Goal: Information Seeking & Learning: Learn about a topic

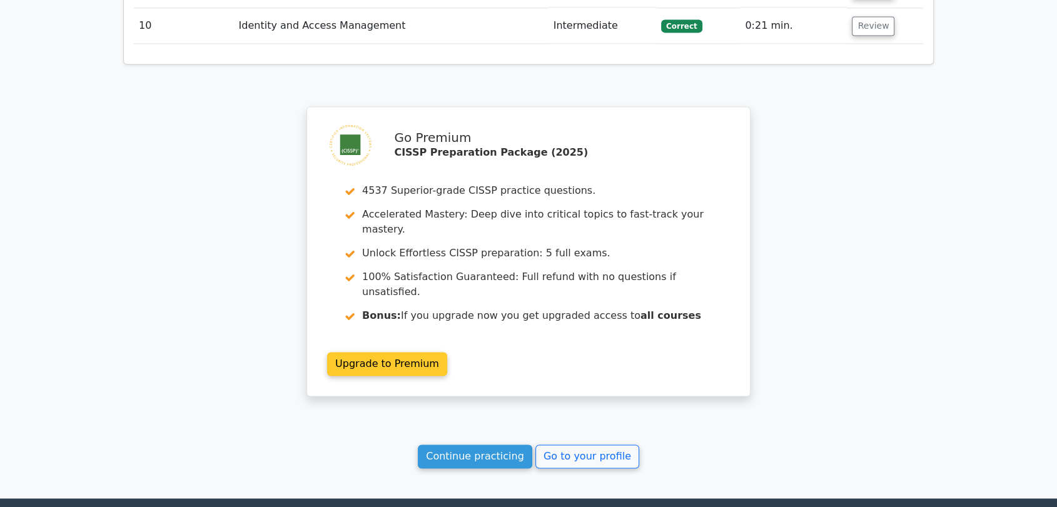
scroll to position [1856, 0]
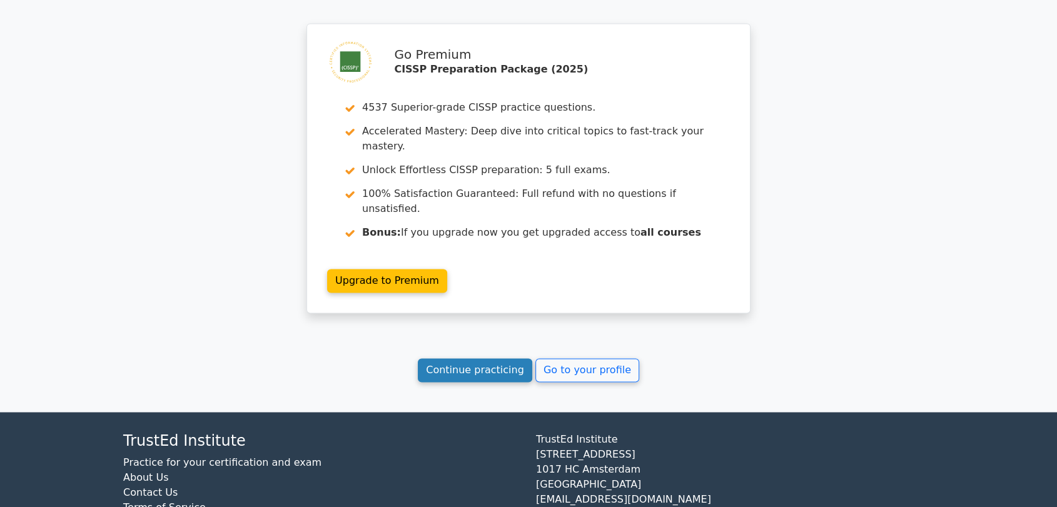
click at [476, 358] on link "Continue practicing" at bounding box center [475, 370] width 114 height 24
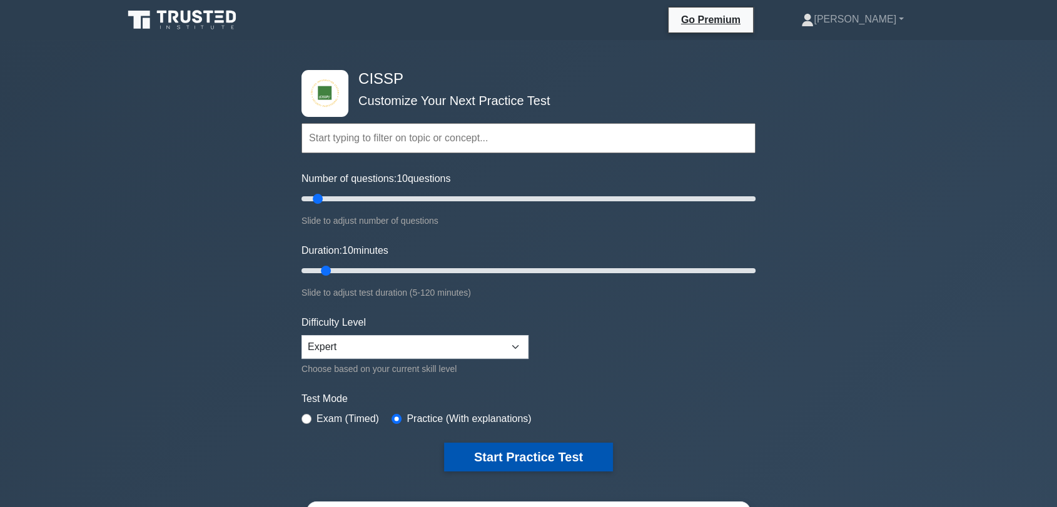
click at [490, 453] on button "Start Practice Test" at bounding box center [528, 457] width 169 height 29
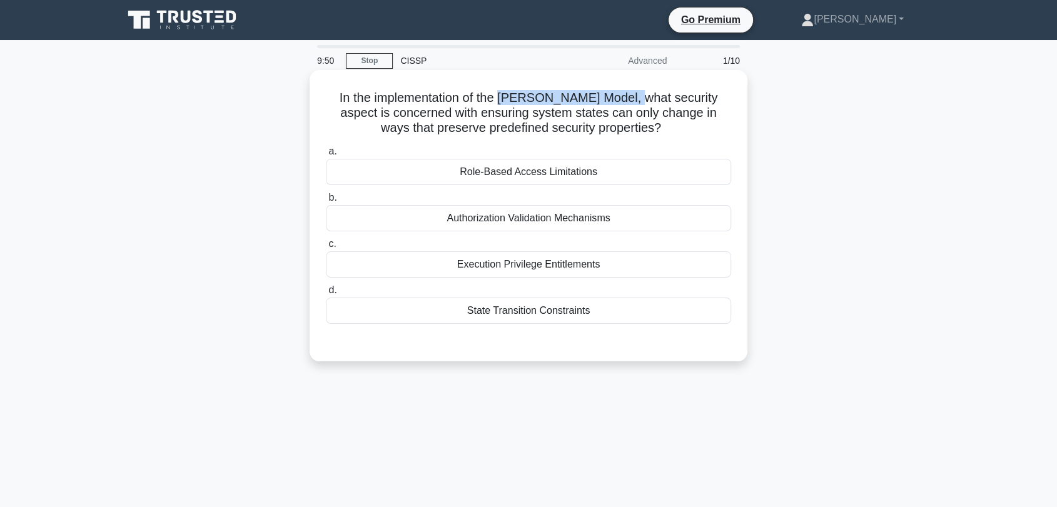
drag, startPoint x: 510, startPoint y: 97, endPoint x: 639, endPoint y: 96, distance: 129.4
click at [639, 96] on h5 "In the implementation of the Harrison-Ruzzo-Ullman Model, what security aspect …" at bounding box center [529, 113] width 408 height 46
click at [358, 257] on div "Execution Privilege Entitlements" at bounding box center [528, 264] width 405 height 26
click at [326, 248] on input "c. Execution Privilege Entitlements" at bounding box center [326, 244] width 0 height 8
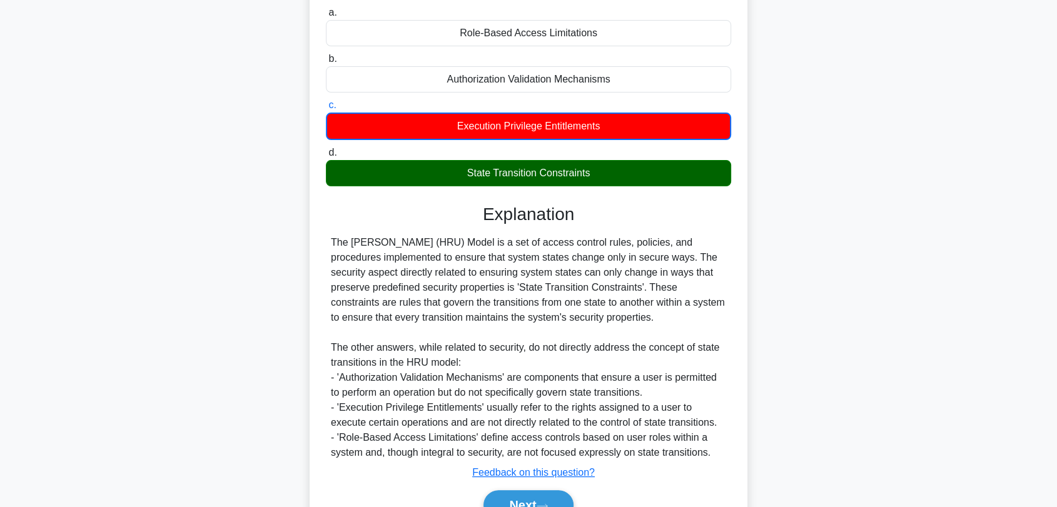
scroll to position [205, 0]
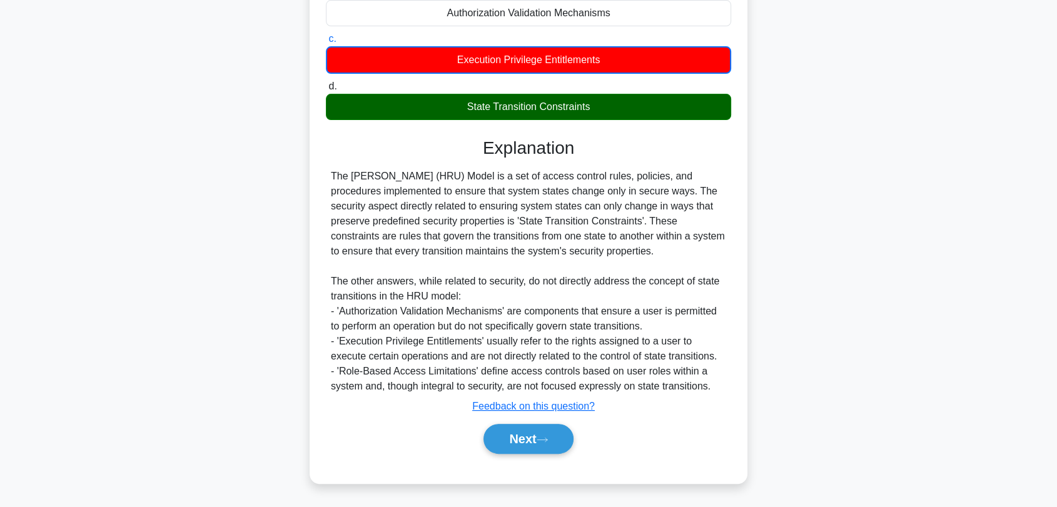
drag, startPoint x: 382, startPoint y: 200, endPoint x: 640, endPoint y: 251, distance: 262.6
click at [640, 251] on div "The Harrison-Ruzzo-Ullman (HRU) Model is a set of access control rules, policie…" at bounding box center [528, 281] width 395 height 225
drag, startPoint x: 465, startPoint y: 111, endPoint x: 590, endPoint y: 111, distance: 125.7
click at [590, 111] on div "State Transition Constraints" at bounding box center [528, 107] width 405 height 26
click at [490, 428] on button "Next" at bounding box center [527, 439] width 89 height 30
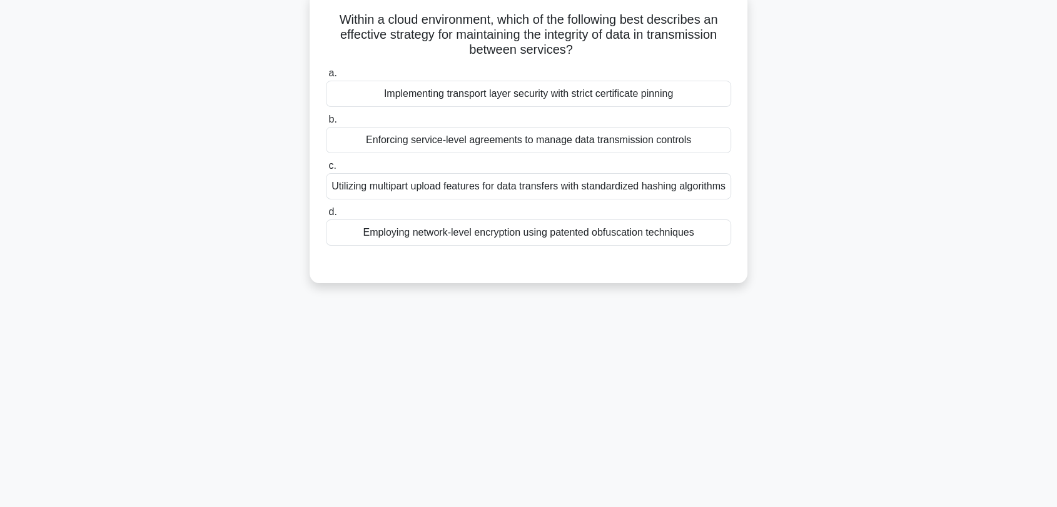
scroll to position [0, 0]
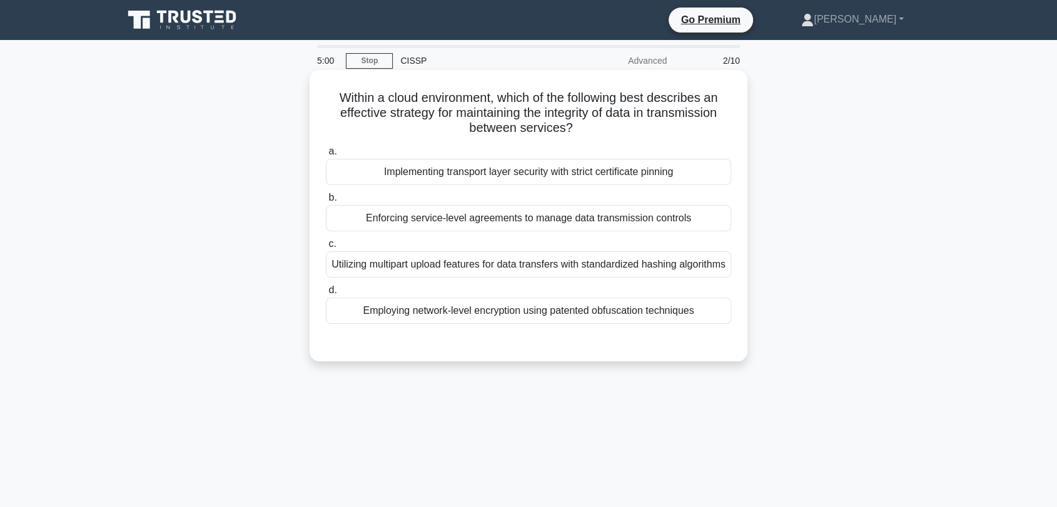
click at [450, 274] on div "Utilizing multipart upload features for data transfers with standardized hashin…" at bounding box center [528, 264] width 405 height 26
click at [326, 248] on input "c. Utilizing multipart upload features for data transfers with standardized has…" at bounding box center [326, 244] width 0 height 8
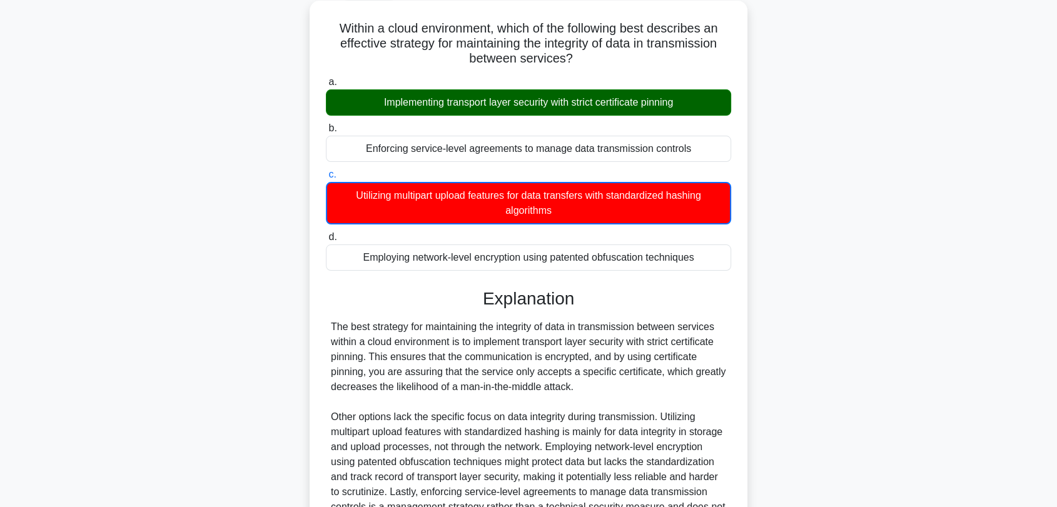
scroll to position [139, 0]
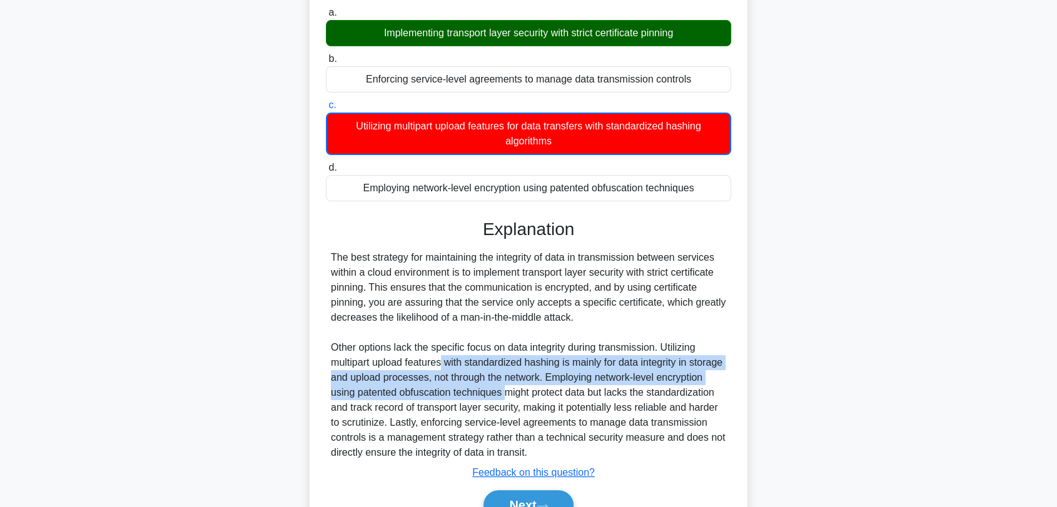
drag, startPoint x: 442, startPoint y: 361, endPoint x: 555, endPoint y: 391, distance: 117.1
click at [555, 391] on div "The best strategy for maintaining the integrity of data in transmission between…" at bounding box center [528, 355] width 395 height 210
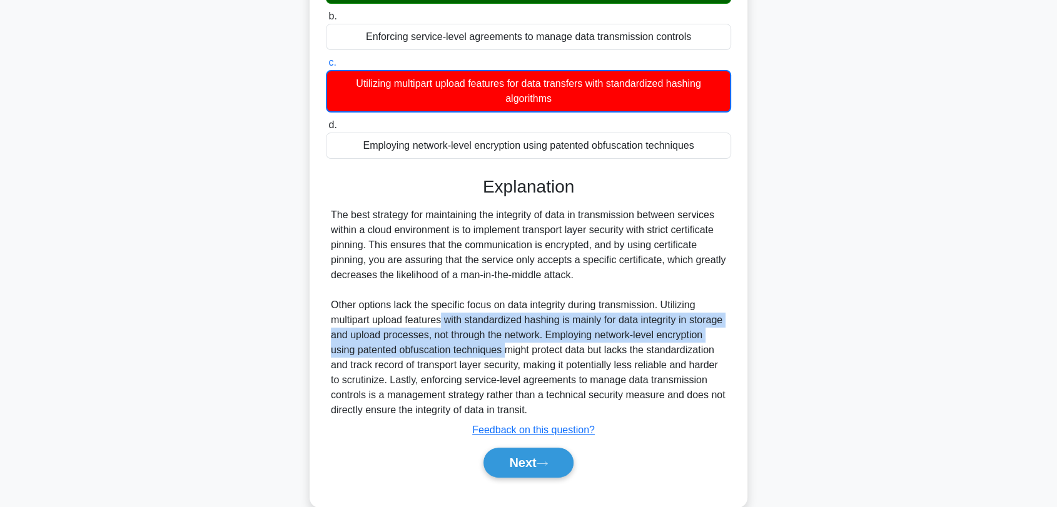
scroll to position [205, 0]
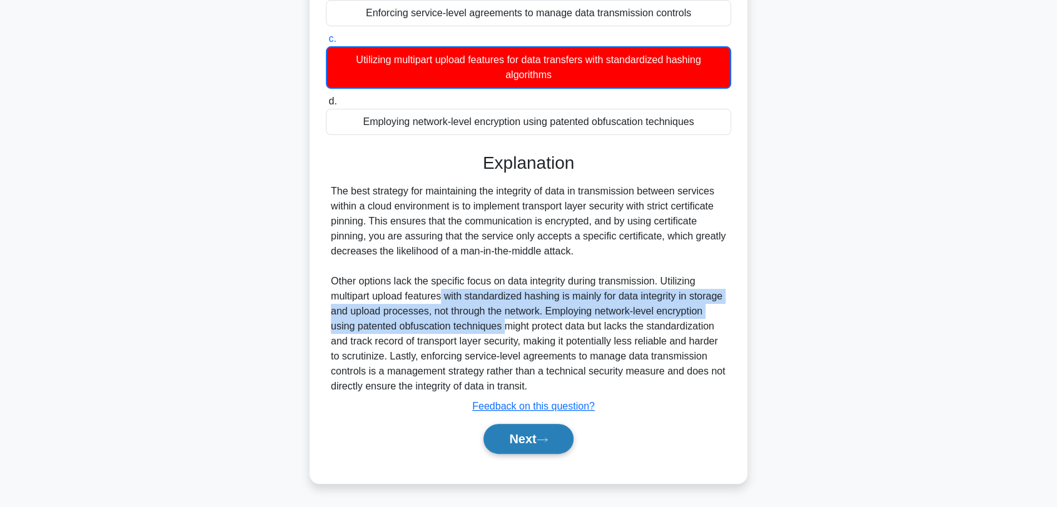
click at [548, 440] on icon at bounding box center [542, 439] width 11 height 7
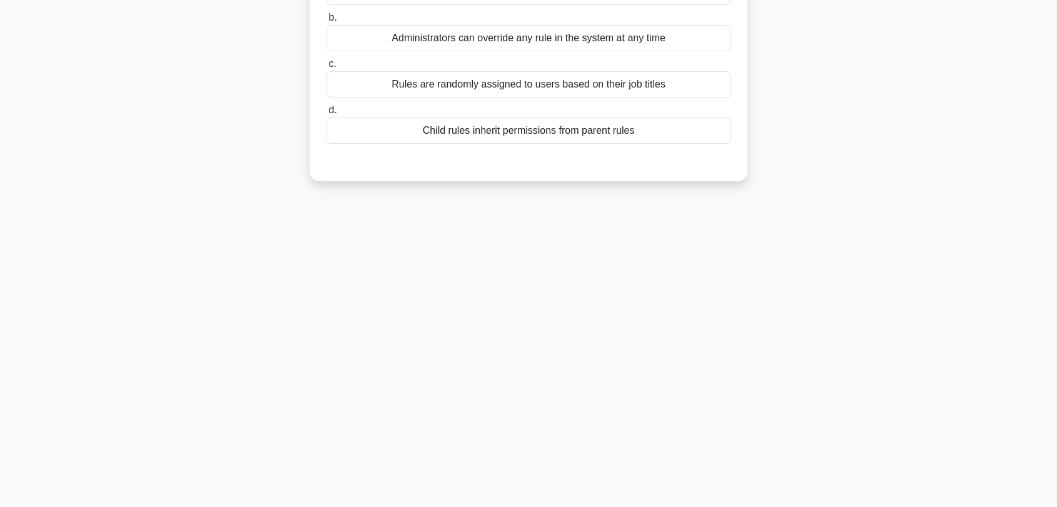
scroll to position [0, 0]
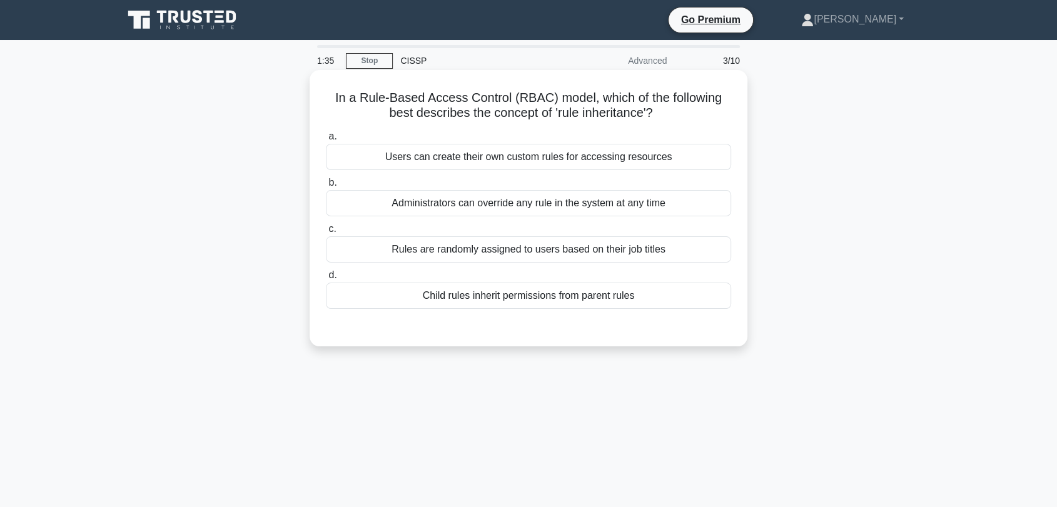
click at [451, 295] on div "Child rules inherit permissions from parent rules" at bounding box center [528, 296] width 405 height 26
click at [326, 280] on input "d. Child rules inherit permissions from parent rules" at bounding box center [326, 275] width 0 height 8
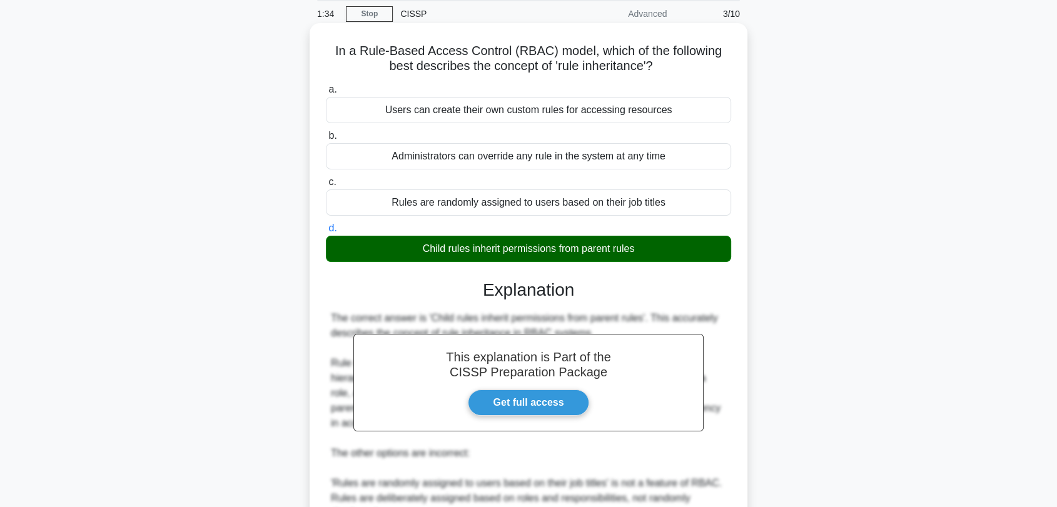
scroll to position [294, 0]
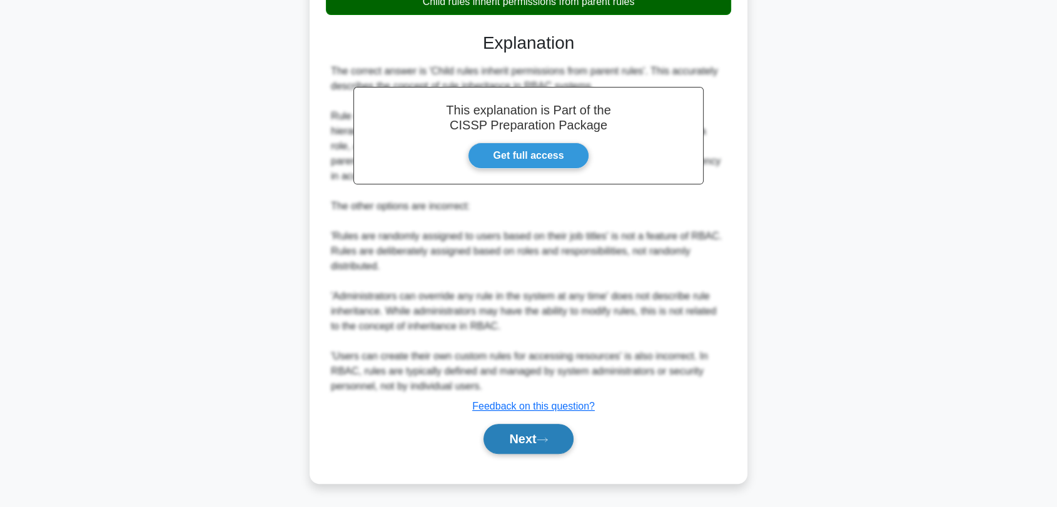
click at [527, 438] on button "Next" at bounding box center [527, 439] width 89 height 30
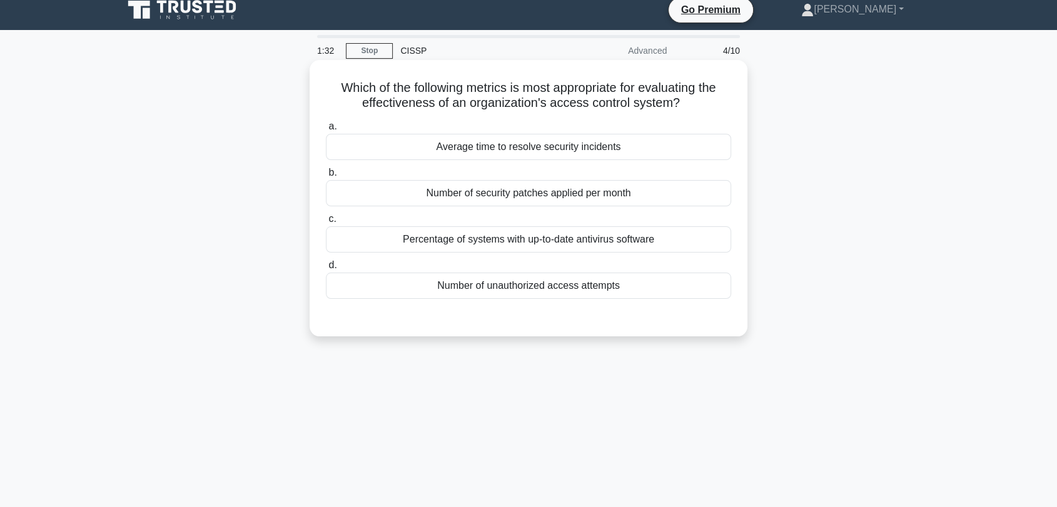
scroll to position [0, 0]
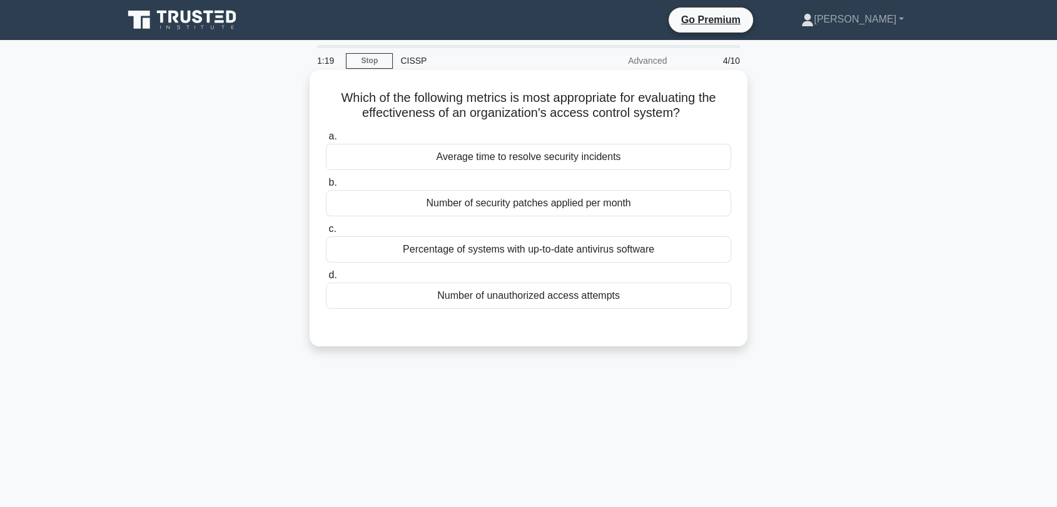
click at [400, 303] on div "Number of unauthorized access attempts" at bounding box center [528, 296] width 405 height 26
click at [326, 280] on input "d. Number of unauthorized access attempts" at bounding box center [326, 275] width 0 height 8
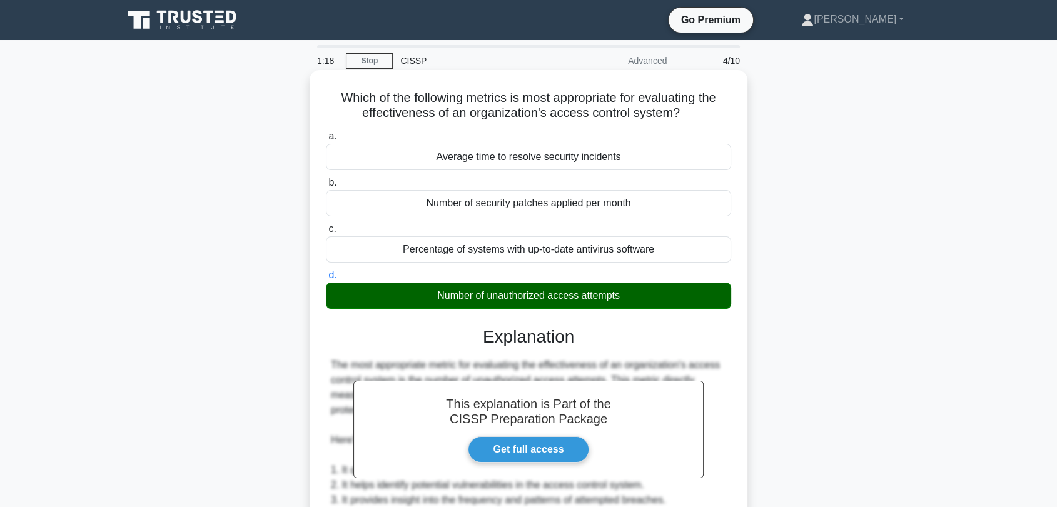
scroll to position [278, 0]
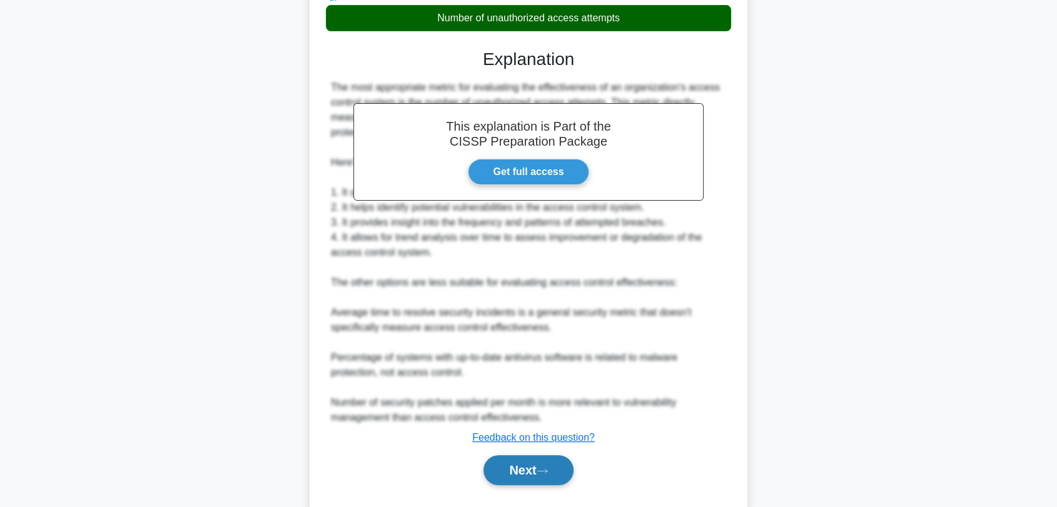
click at [535, 457] on button "Next" at bounding box center [527, 470] width 89 height 30
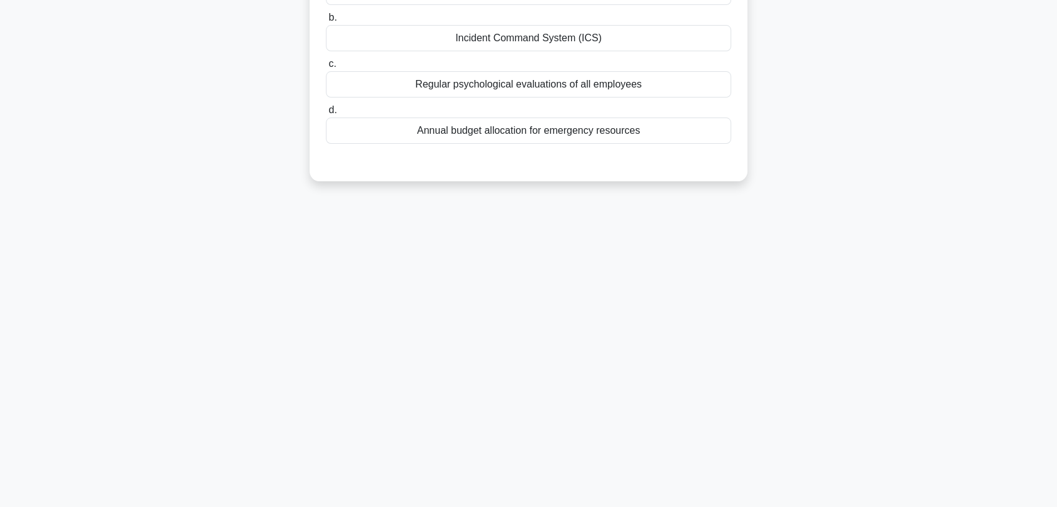
scroll to position [0, 0]
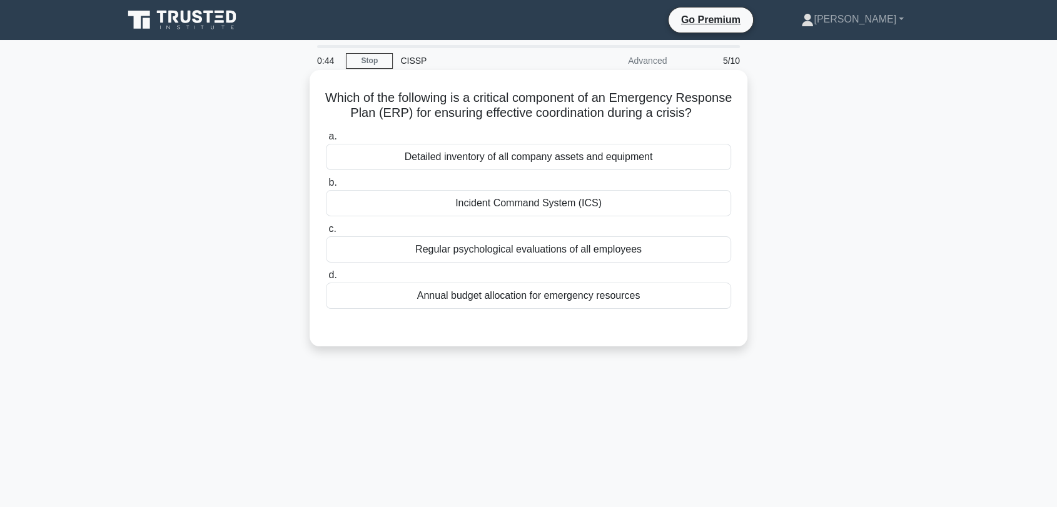
click at [396, 301] on div "Annual budget allocation for emergency resources" at bounding box center [528, 296] width 405 height 26
click at [326, 280] on input "d. Annual budget allocation for emergency resources" at bounding box center [326, 275] width 0 height 8
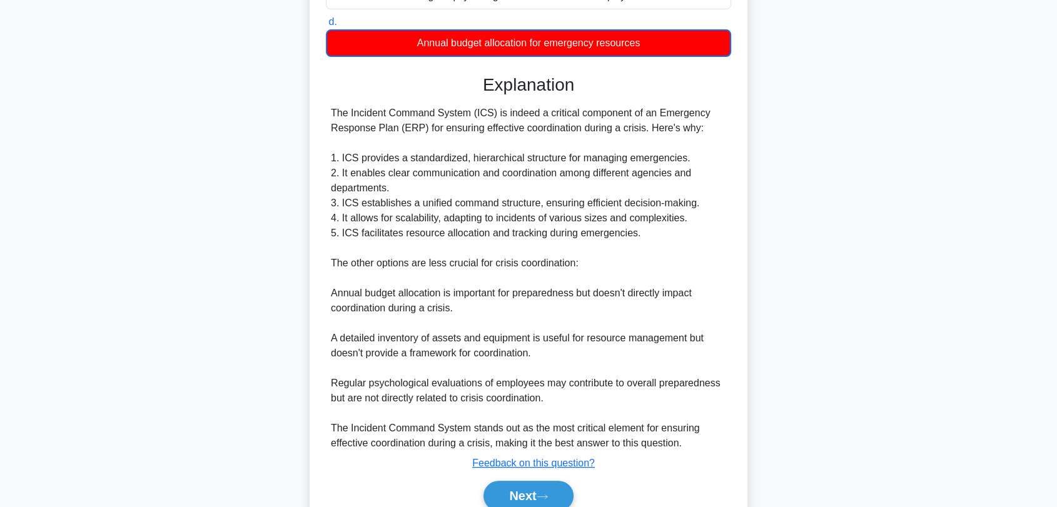
scroll to position [278, 0]
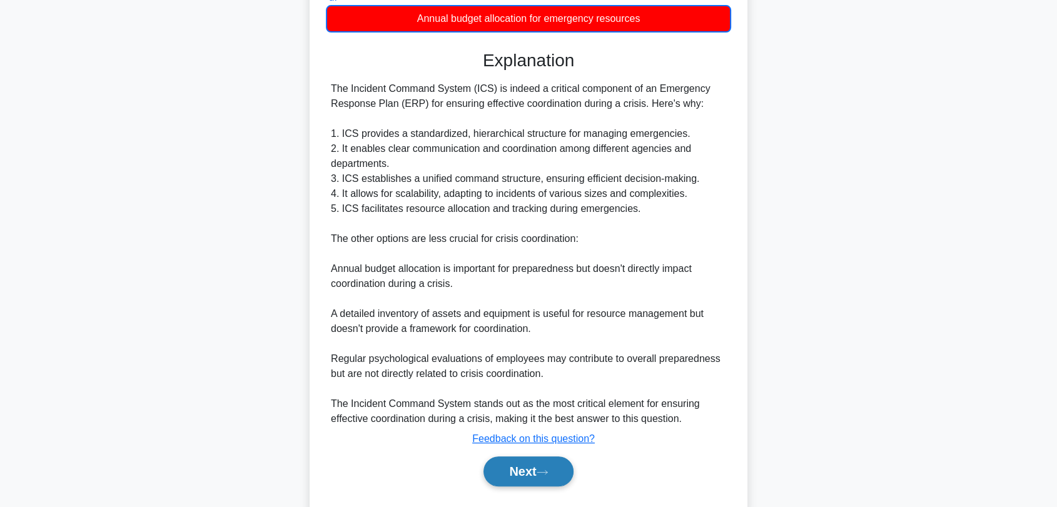
click at [530, 485] on button "Next" at bounding box center [527, 471] width 89 height 30
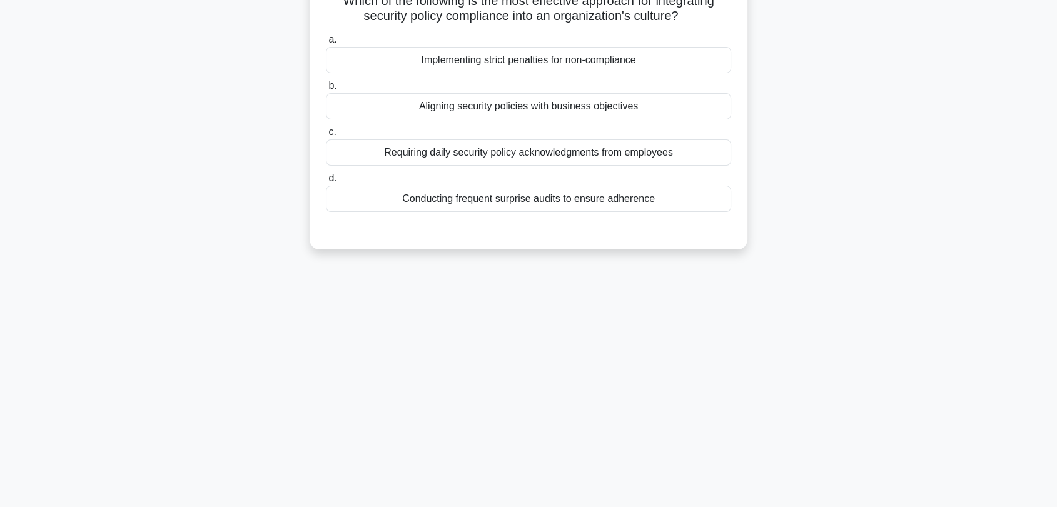
scroll to position [0, 0]
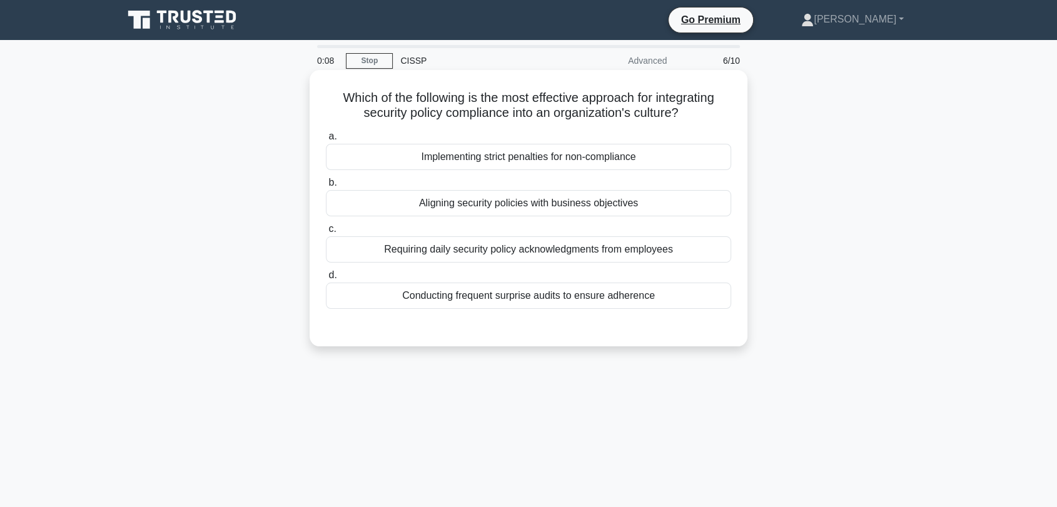
click at [553, 203] on div "Aligning security policies with business objectives" at bounding box center [528, 203] width 405 height 26
click at [326, 187] on input "b. Aligning security policies with business objectives" at bounding box center [326, 183] width 0 height 8
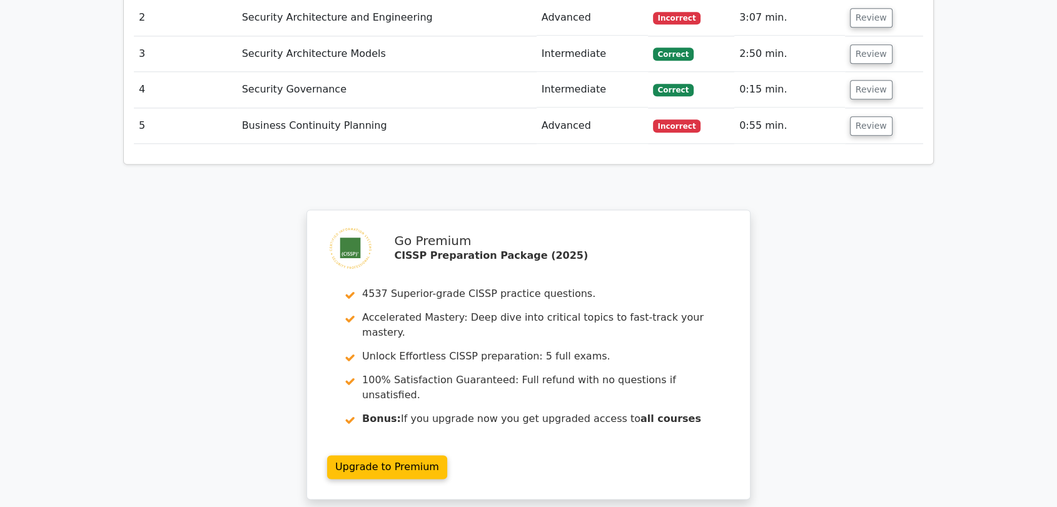
scroll to position [1746, 0]
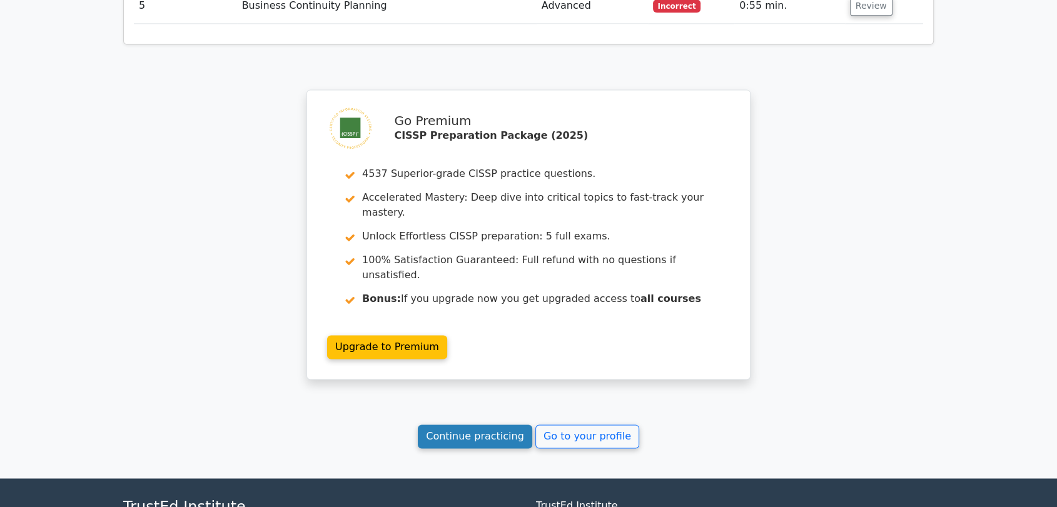
click at [493, 425] on link "Continue practicing" at bounding box center [475, 437] width 114 height 24
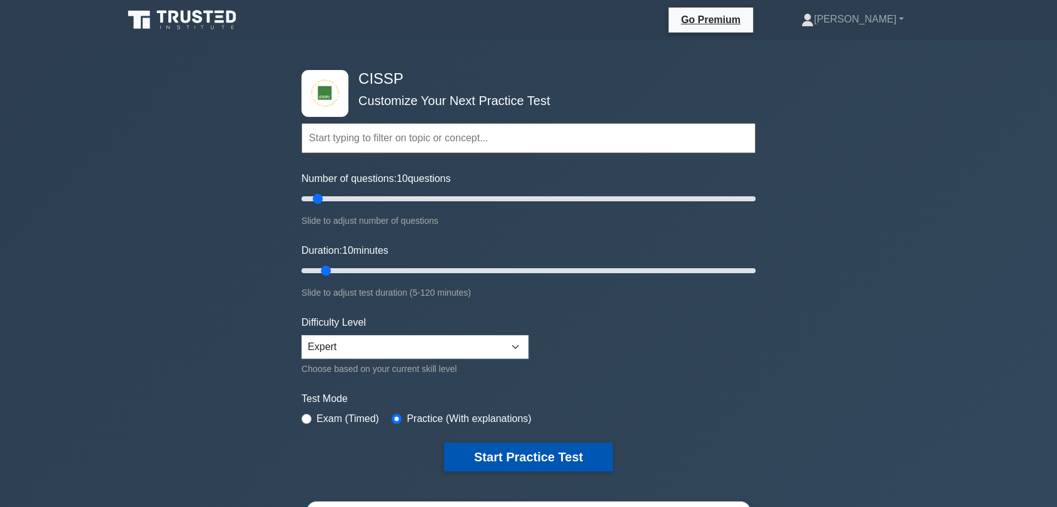
click at [500, 451] on button "Start Practice Test" at bounding box center [528, 457] width 169 height 29
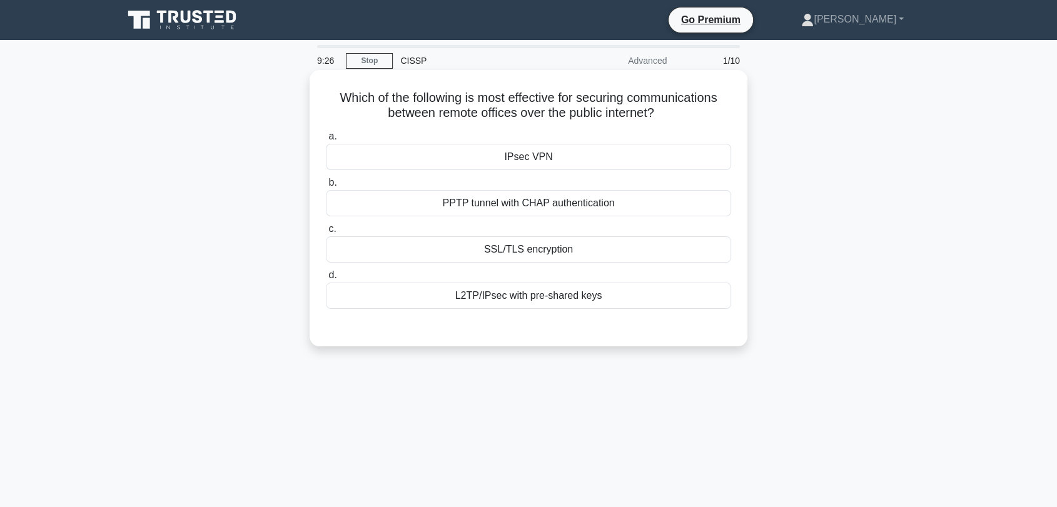
click at [505, 158] on div "IPsec VPN" at bounding box center [528, 157] width 405 height 26
click at [326, 141] on input "a. IPsec VPN" at bounding box center [326, 137] width 0 height 8
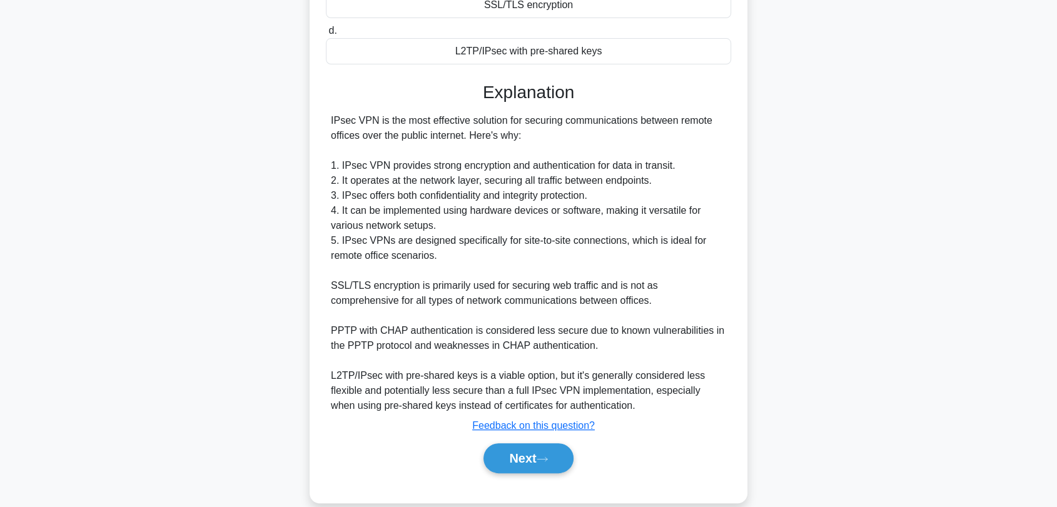
scroll to position [264, 0]
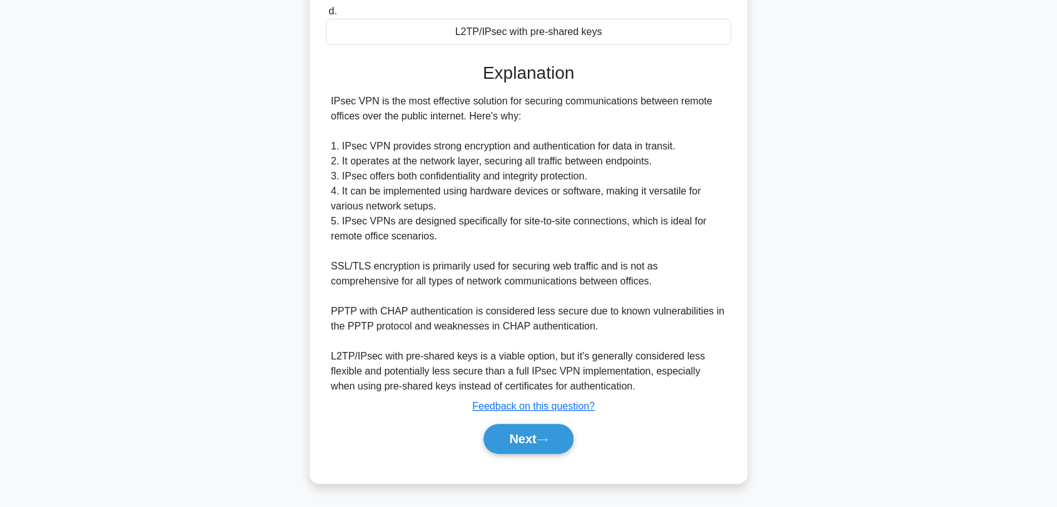
click at [510, 422] on div "Next" at bounding box center [528, 439] width 405 height 40
click at [521, 453] on div "Next" at bounding box center [528, 439] width 405 height 40
click at [520, 436] on button "Next" at bounding box center [527, 439] width 89 height 30
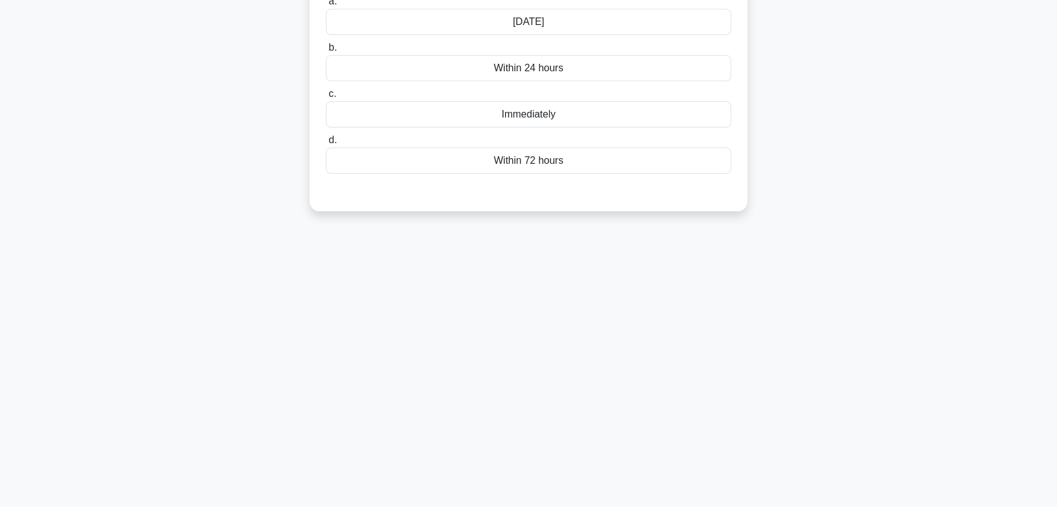
scroll to position [0, 0]
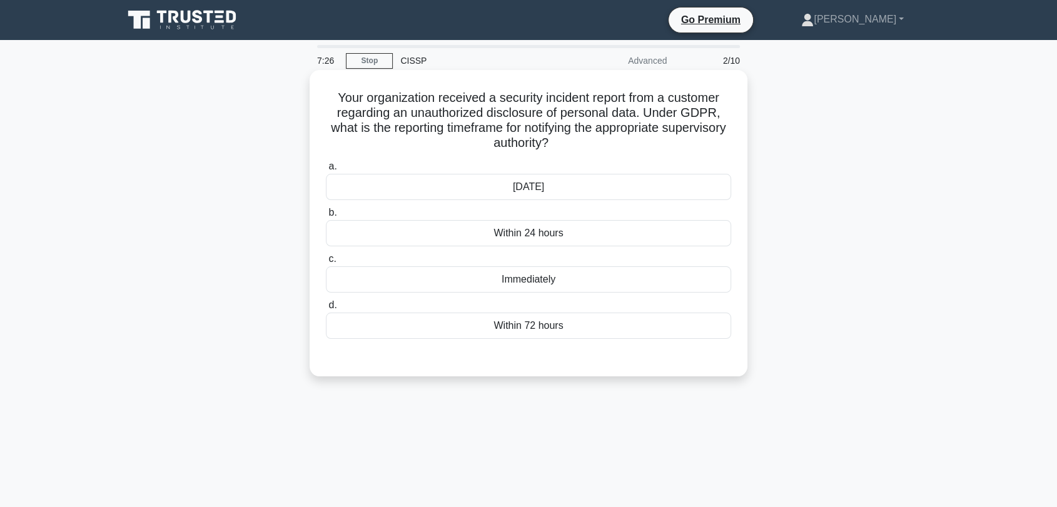
click at [579, 183] on div "Within 7 days" at bounding box center [528, 187] width 405 height 26
click at [326, 171] on input "a. Within 7 days" at bounding box center [326, 167] width 0 height 8
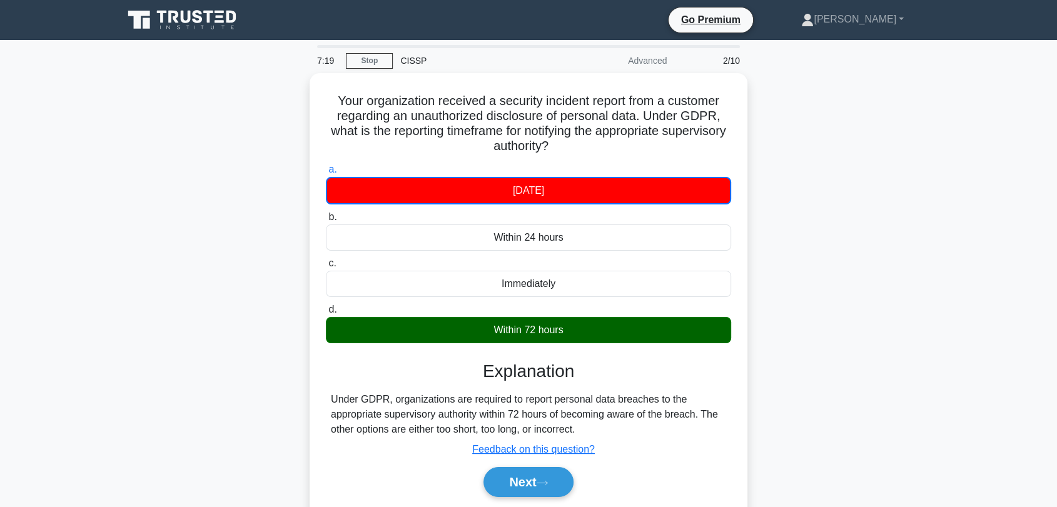
scroll to position [69, 0]
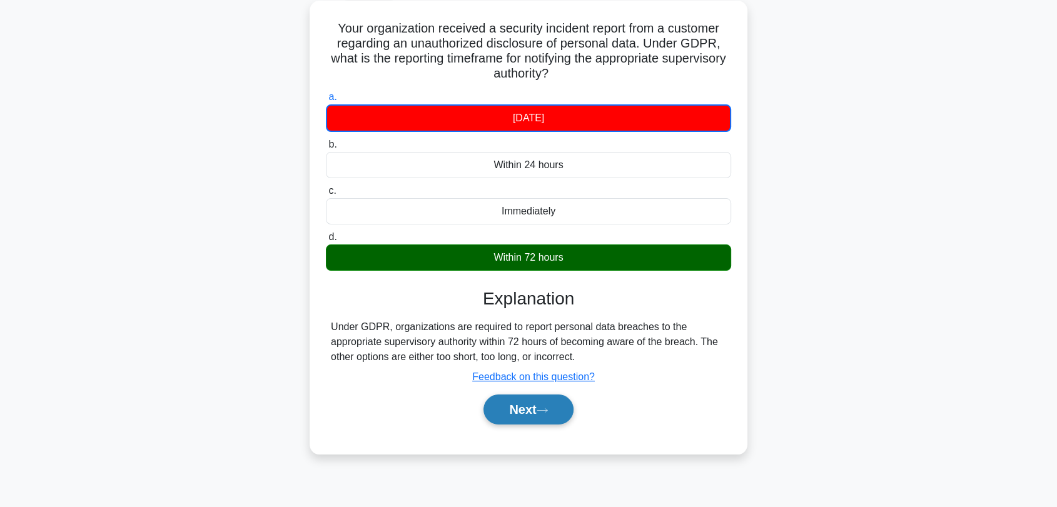
click at [523, 407] on button "Next" at bounding box center [527, 410] width 89 height 30
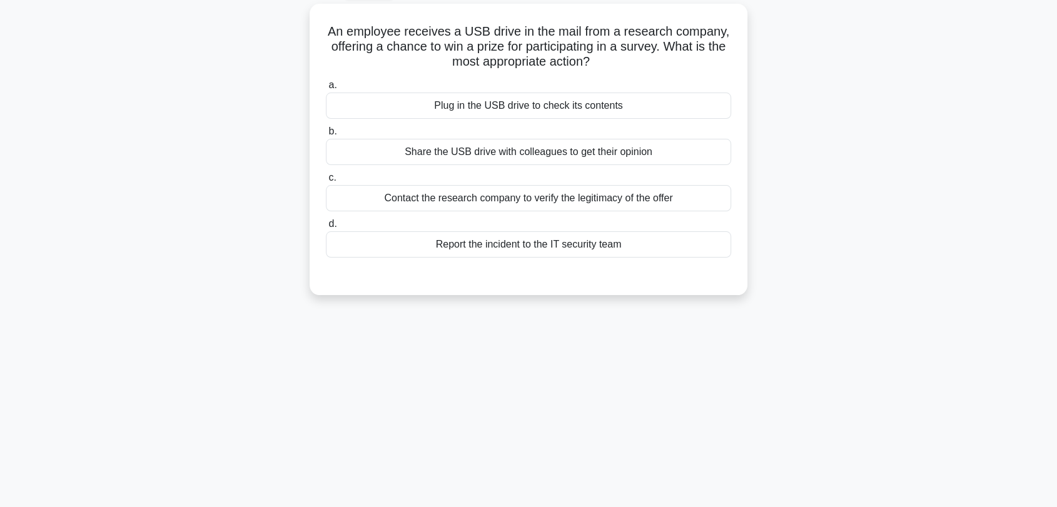
scroll to position [0, 0]
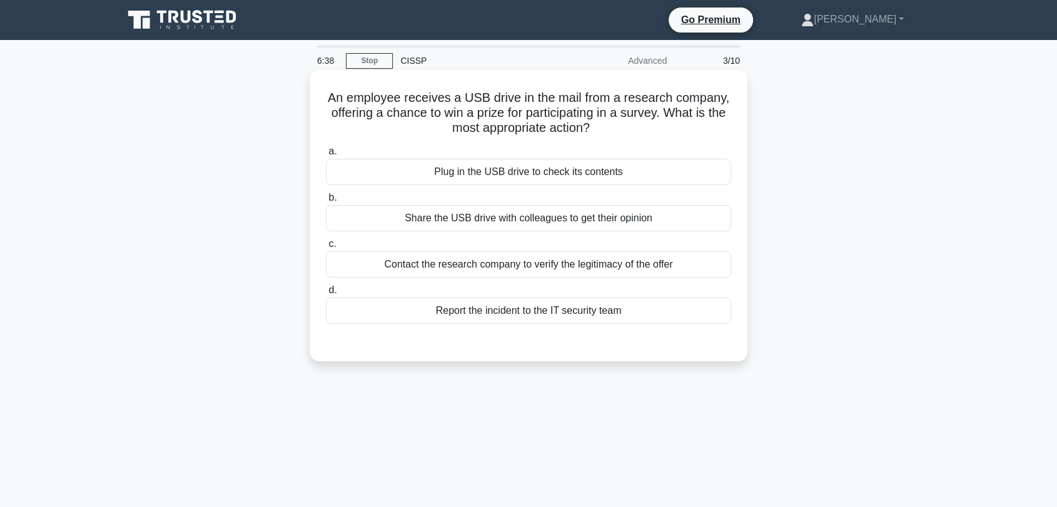
click at [564, 315] on div "Report the incident to the IT security team" at bounding box center [528, 311] width 405 height 26
click at [326, 295] on input "d. Report the incident to the IT security team" at bounding box center [326, 290] width 0 height 8
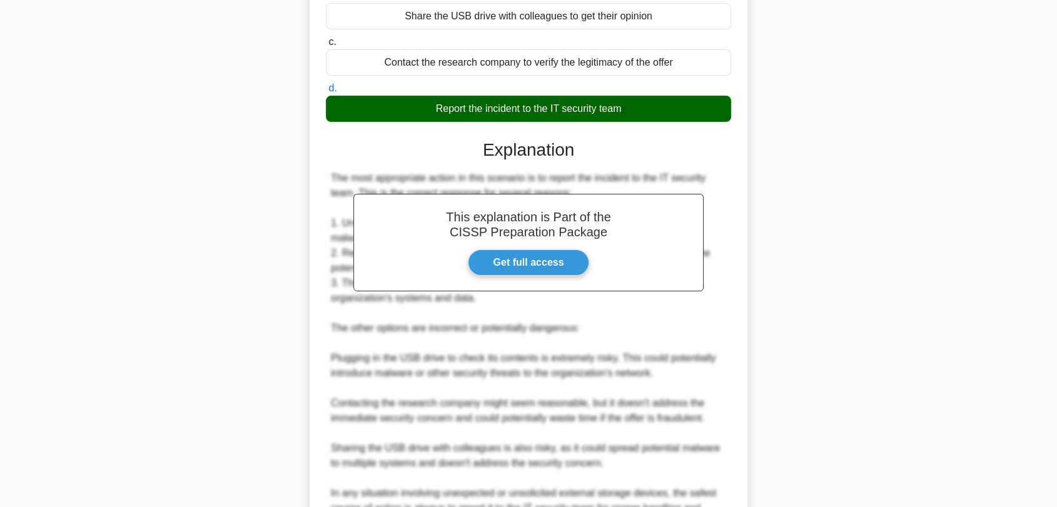
scroll to position [278, 0]
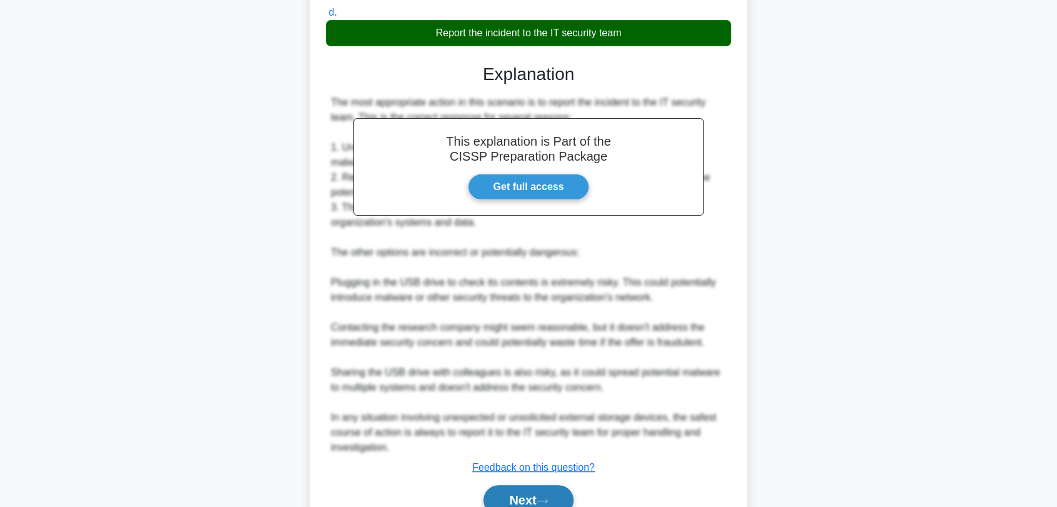
click at [517, 492] on button "Next" at bounding box center [527, 500] width 89 height 30
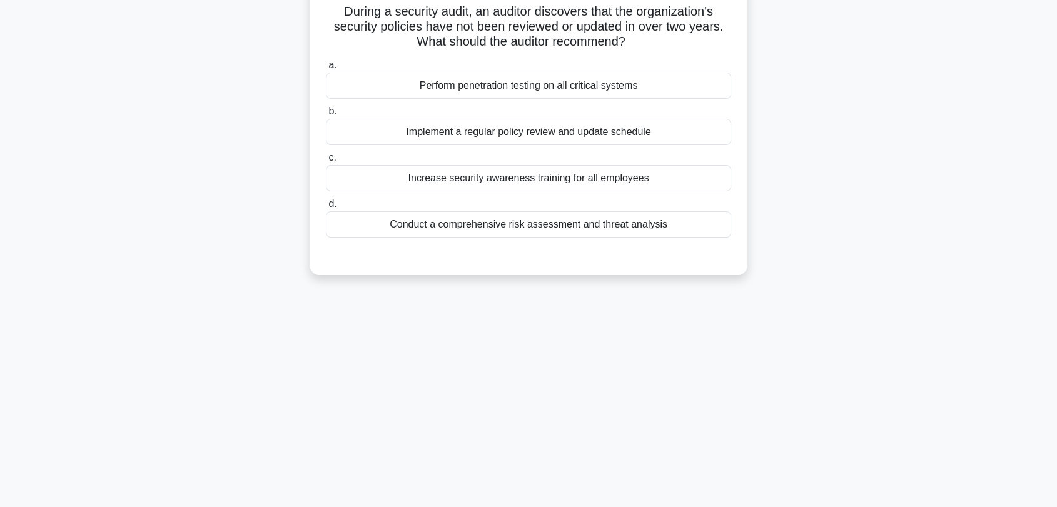
scroll to position [30, 0]
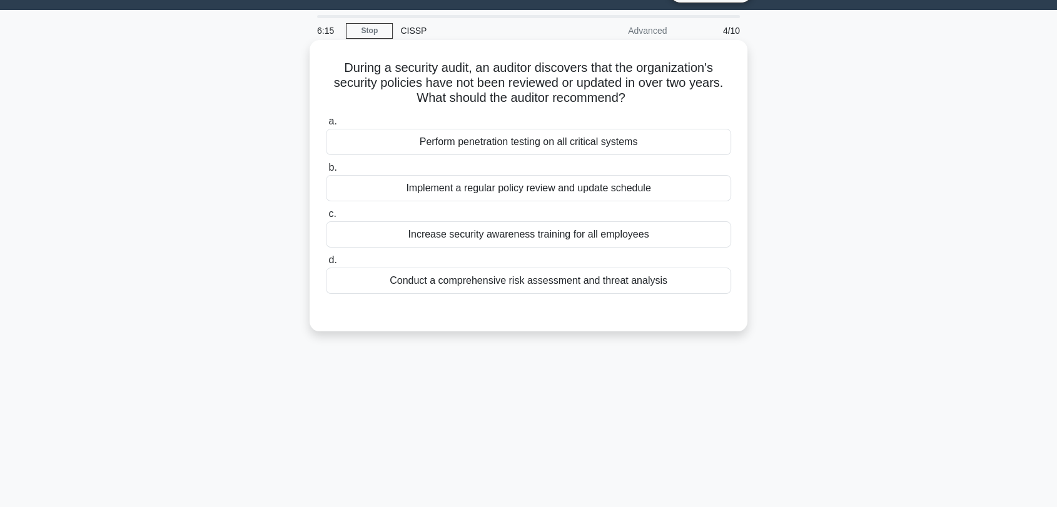
click at [545, 183] on div "Implement a regular policy review and update schedule" at bounding box center [528, 188] width 405 height 26
click at [326, 172] on input "b. Implement a regular policy review and update schedule" at bounding box center [326, 168] width 0 height 8
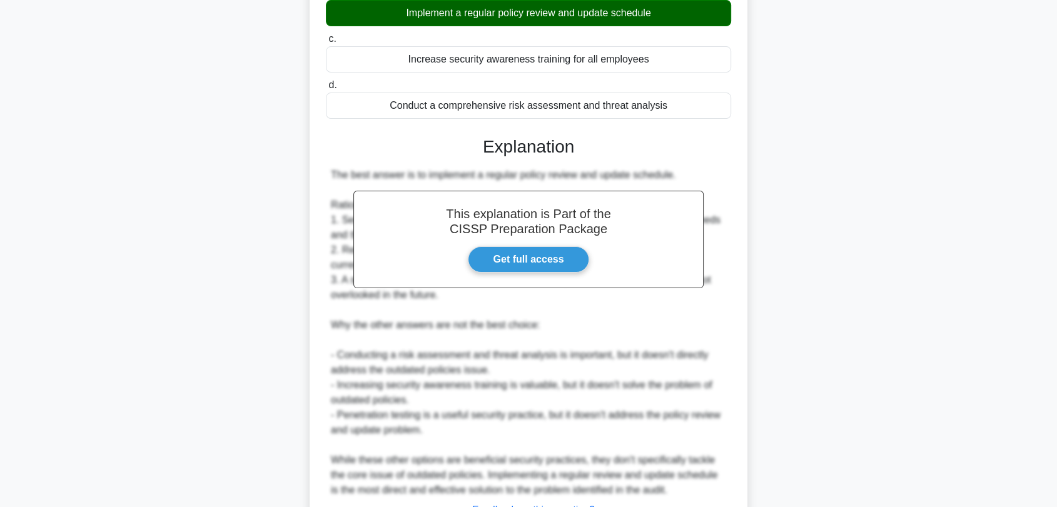
scroll to position [309, 0]
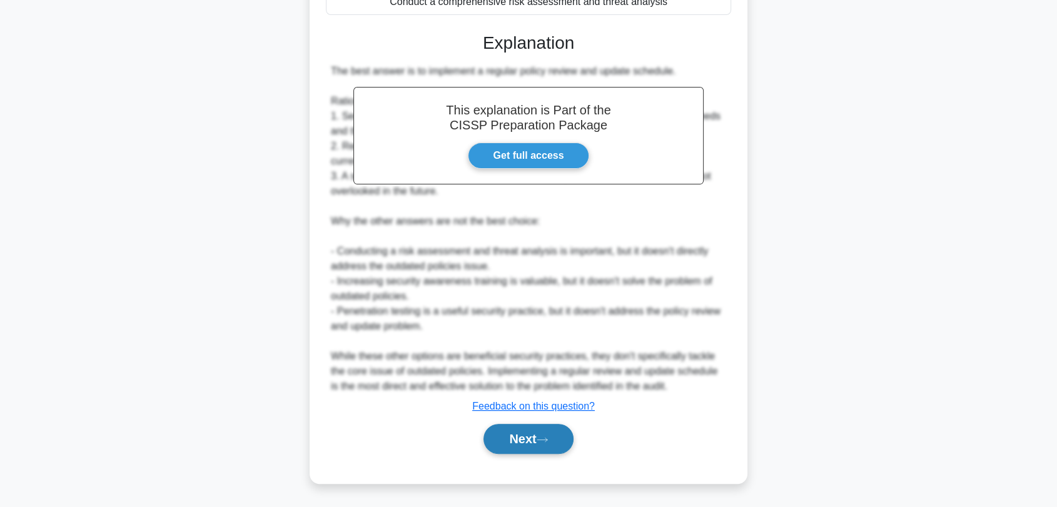
click at [523, 431] on button "Next" at bounding box center [527, 439] width 89 height 30
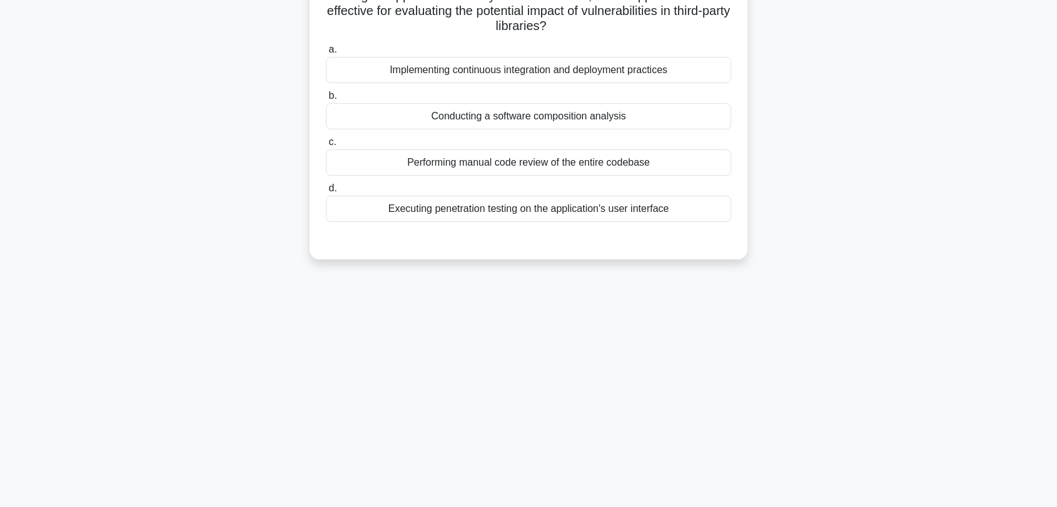
scroll to position [0, 0]
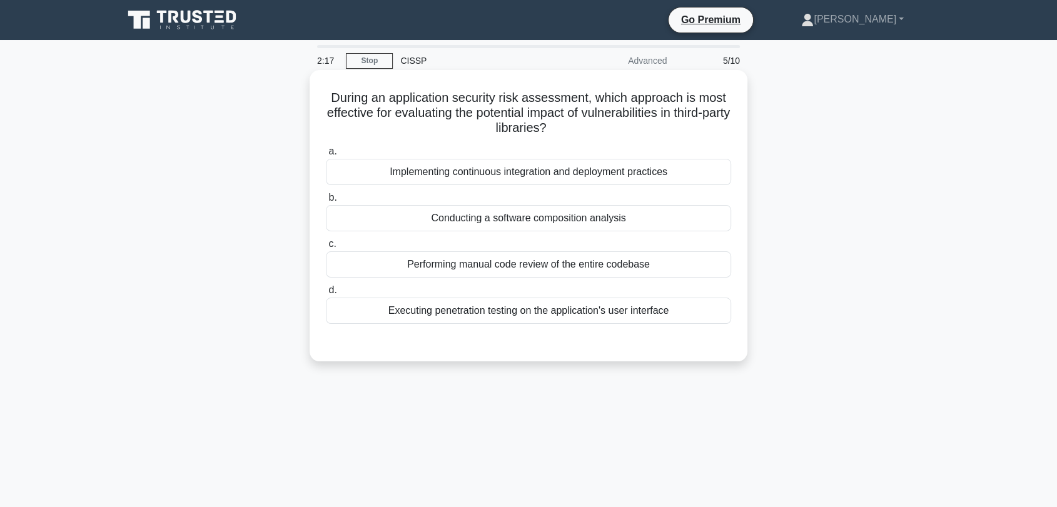
click at [597, 219] on div "Conducting a software composition analysis" at bounding box center [528, 218] width 405 height 26
click at [326, 202] on input "b. Conducting a software composition analysis" at bounding box center [326, 198] width 0 height 8
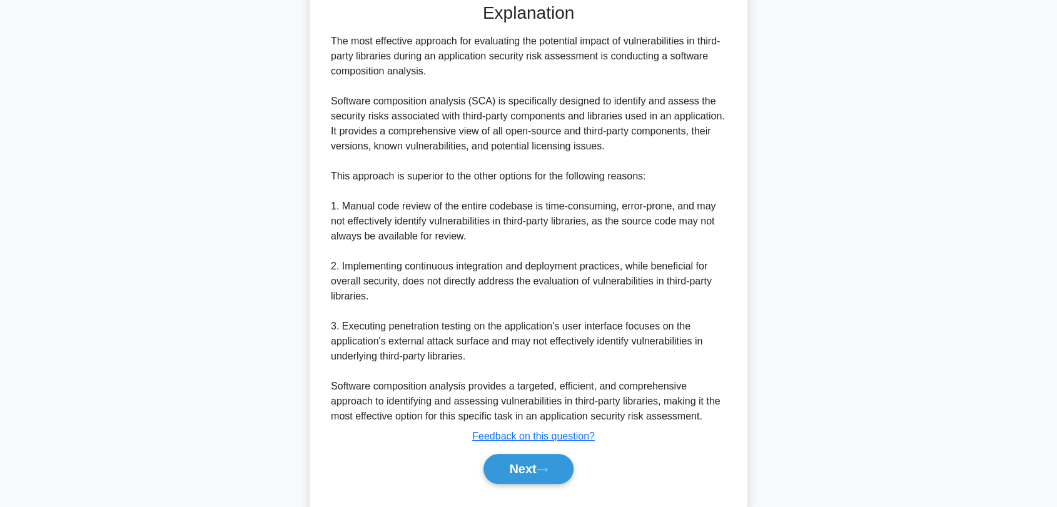
scroll to position [369, 0]
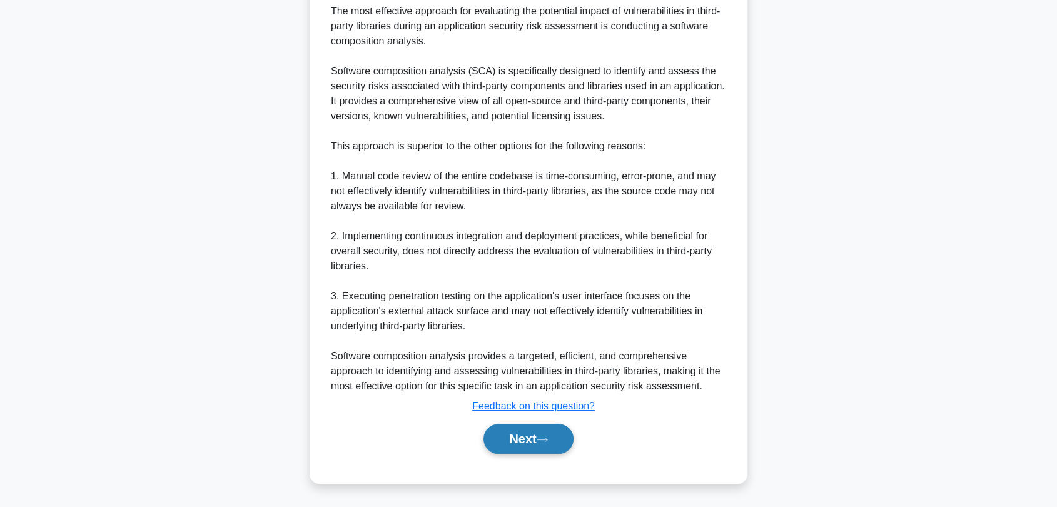
click at [528, 441] on button "Next" at bounding box center [527, 439] width 89 height 30
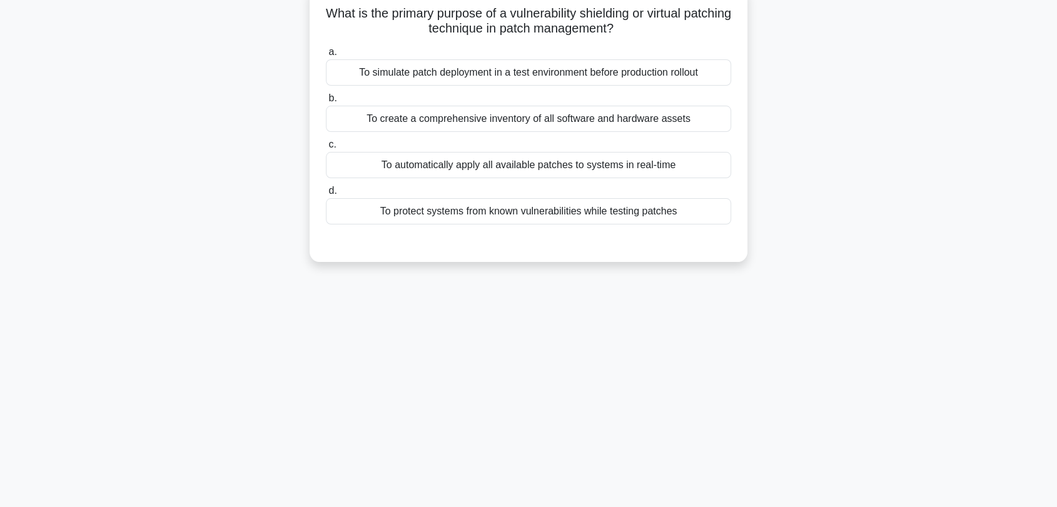
scroll to position [0, 0]
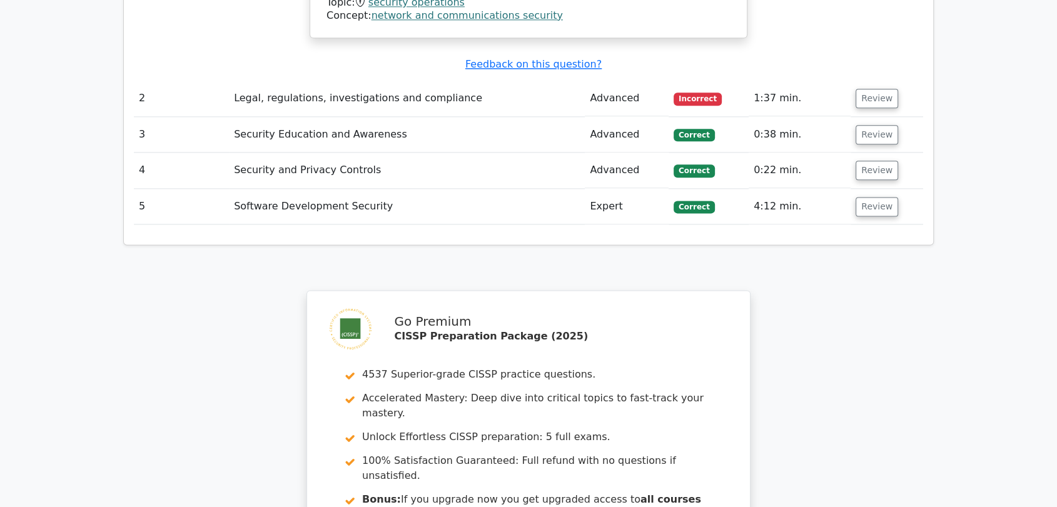
scroll to position [1459, 0]
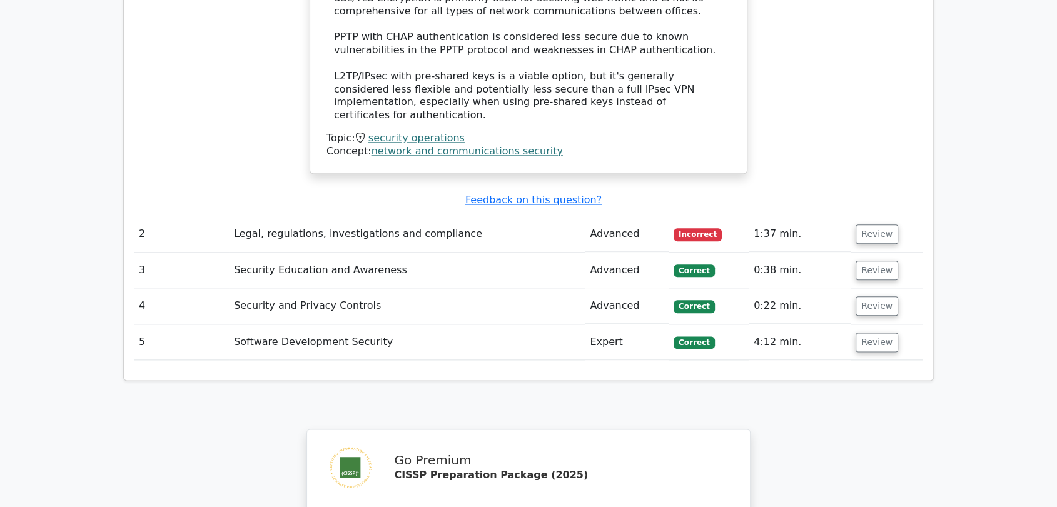
click at [434, 216] on td "Legal, regulations, investigations and compliance" at bounding box center [407, 234] width 356 height 36
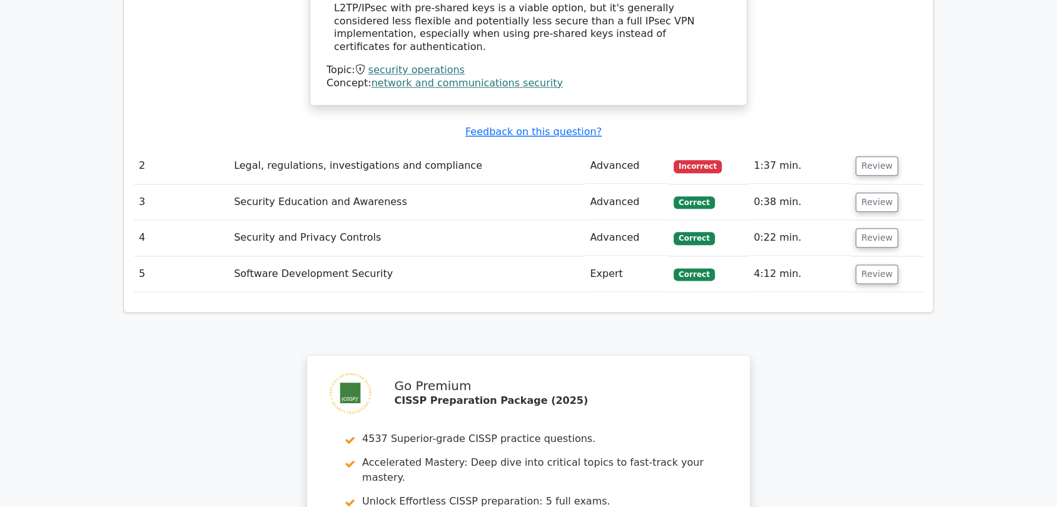
scroll to position [1667, 0]
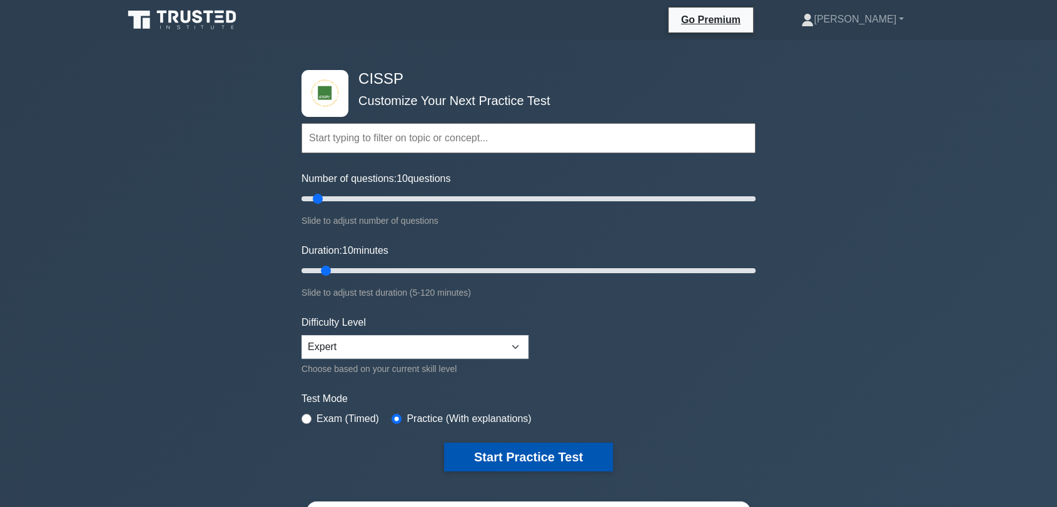
click at [540, 450] on button "Start Practice Test" at bounding box center [528, 457] width 169 height 29
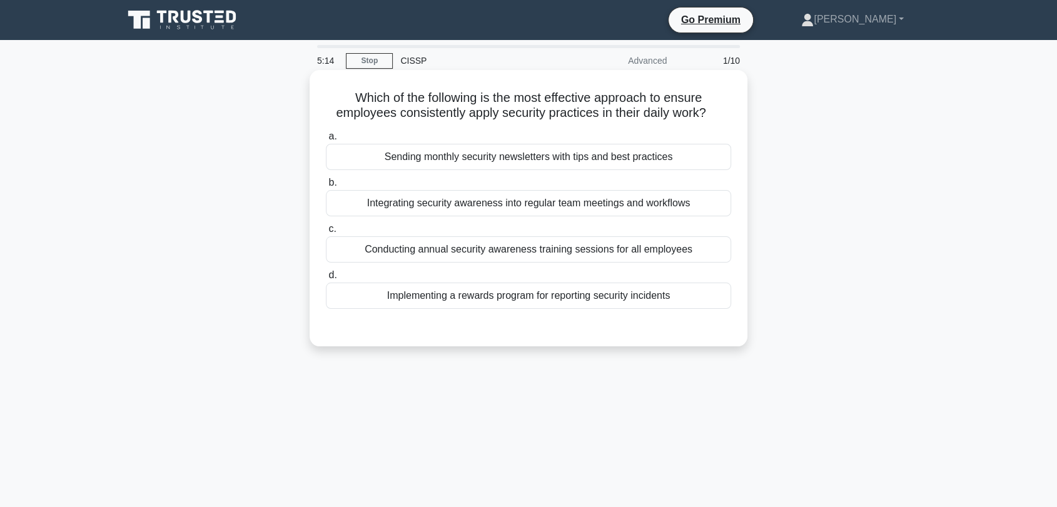
click at [456, 200] on div "Integrating security awareness into regular team meetings and workflows" at bounding box center [528, 203] width 405 height 26
click at [326, 187] on input "b. Integrating security awareness into regular team meetings and workflows" at bounding box center [326, 183] width 0 height 8
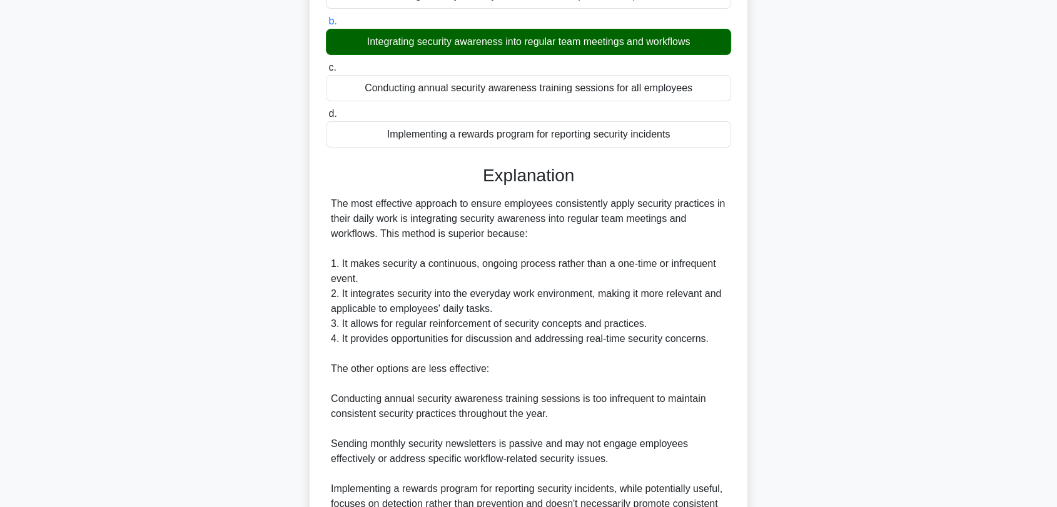
scroll to position [347, 0]
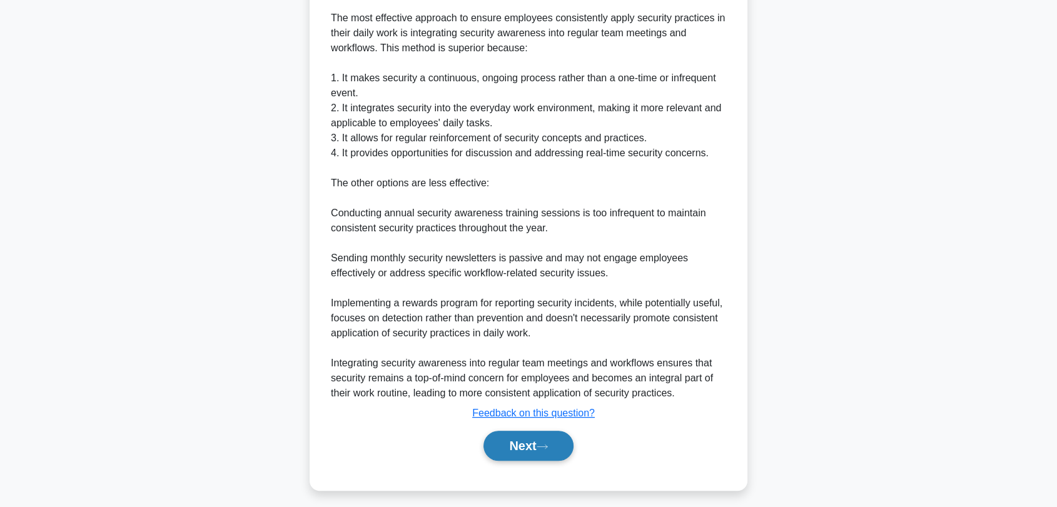
click at [542, 455] on button "Next" at bounding box center [527, 446] width 89 height 30
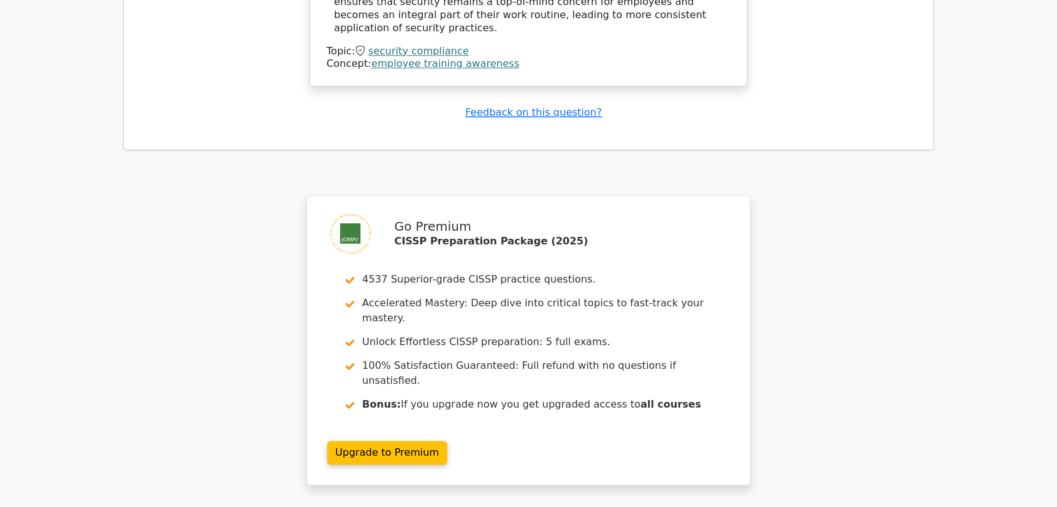
scroll to position [1731, 0]
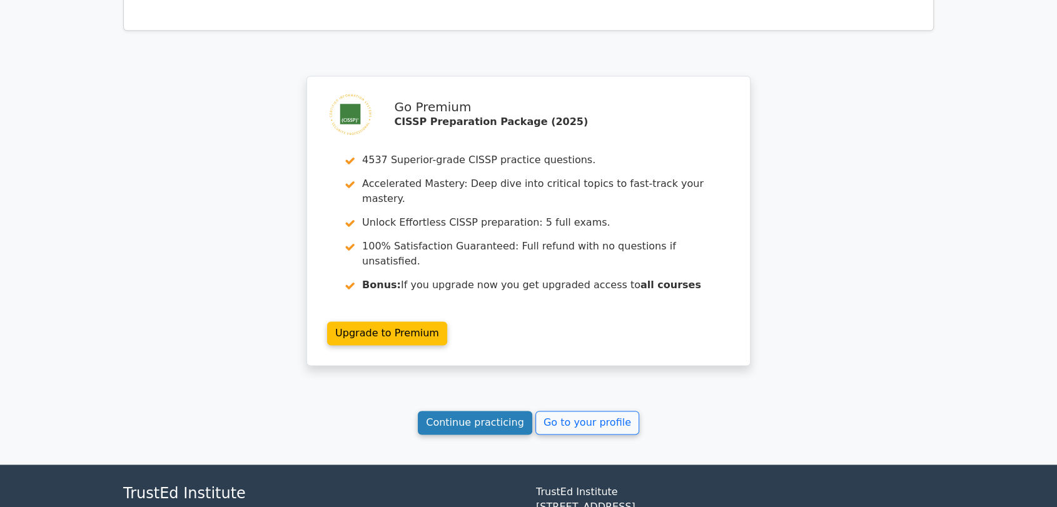
click at [485, 411] on link "Continue practicing" at bounding box center [475, 423] width 114 height 24
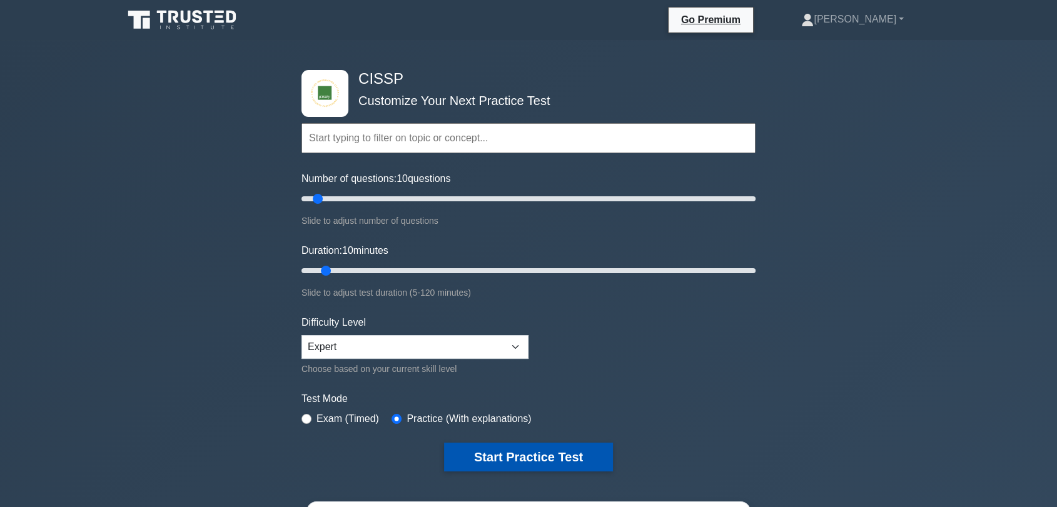
click at [594, 455] on button "Start Practice Test" at bounding box center [528, 457] width 169 height 29
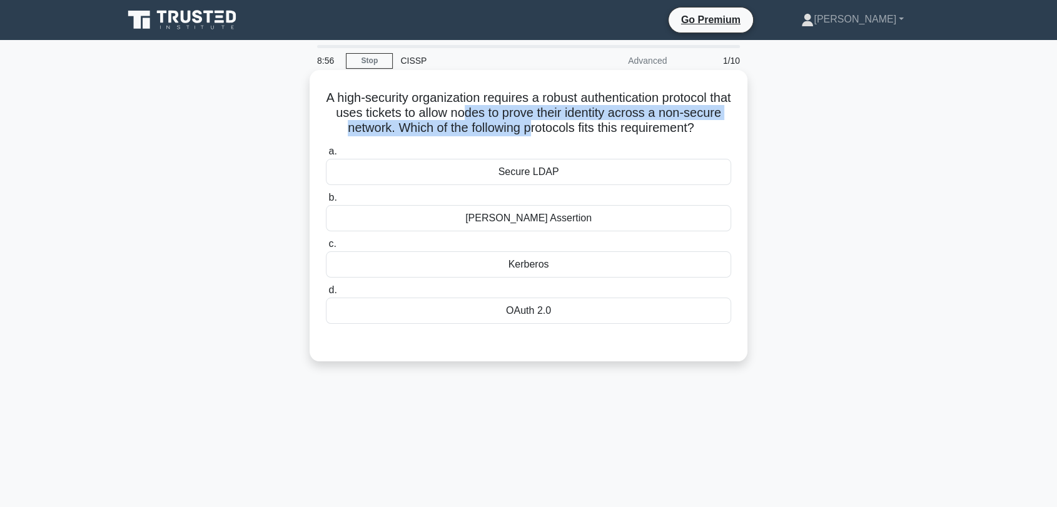
drag, startPoint x: 490, startPoint y: 116, endPoint x: 561, endPoint y: 124, distance: 71.1
click at [561, 124] on h5 "A high-security organization requires a robust authentication protocol that use…" at bounding box center [529, 113] width 408 height 46
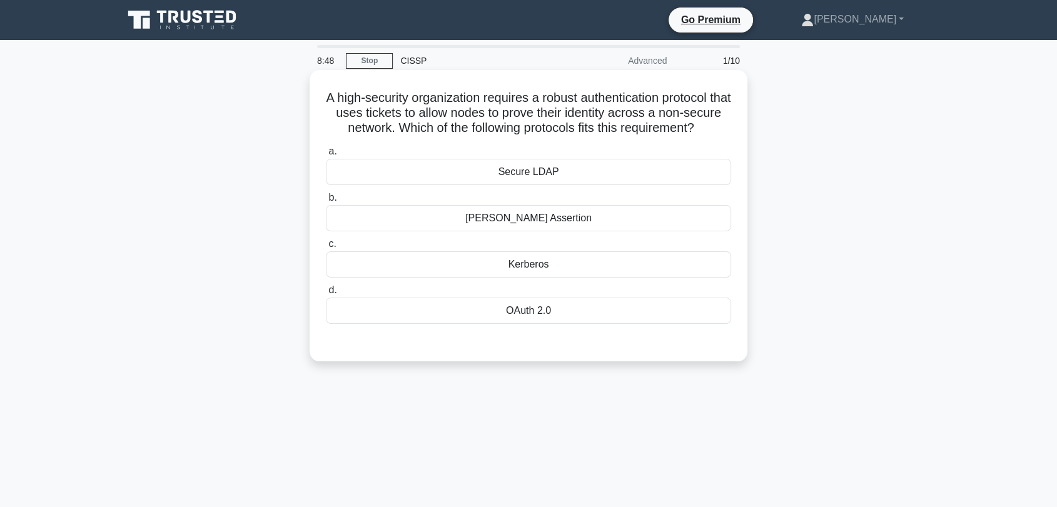
click at [565, 278] on div "Kerberos" at bounding box center [528, 264] width 405 height 26
click at [326, 248] on input "c. Kerberos" at bounding box center [326, 244] width 0 height 8
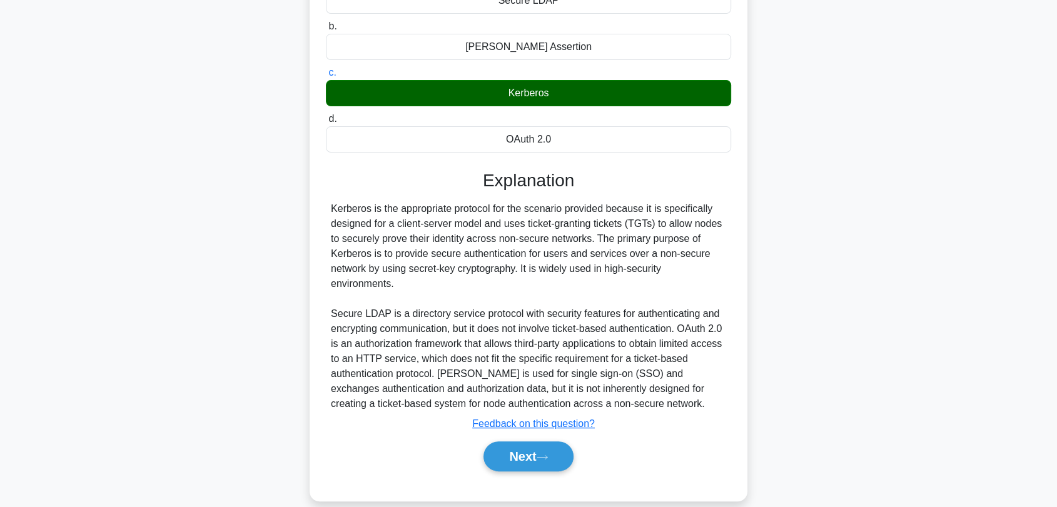
scroll to position [204, 0]
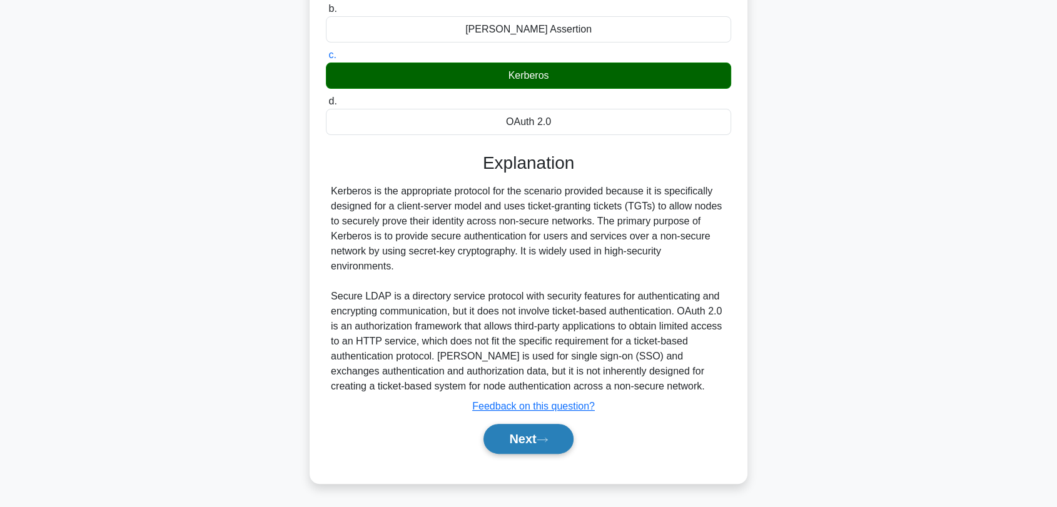
click at [545, 447] on button "Next" at bounding box center [527, 439] width 89 height 30
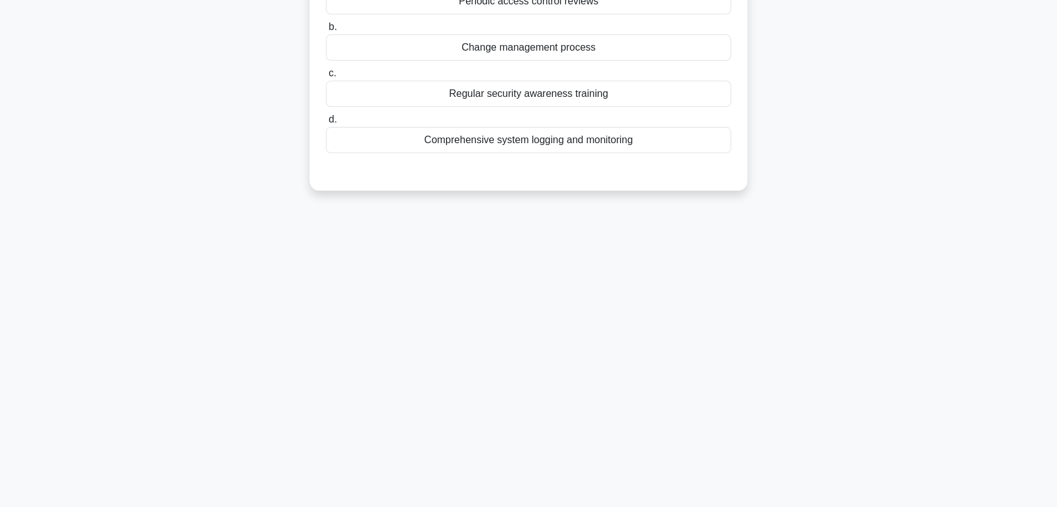
scroll to position [0, 0]
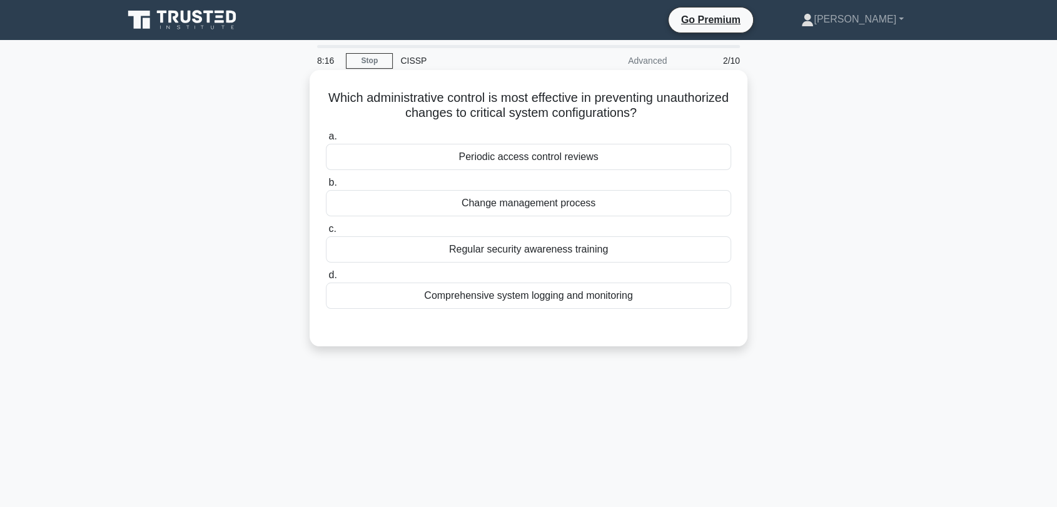
click at [579, 161] on div "Periodic access control reviews" at bounding box center [528, 157] width 405 height 26
click at [326, 141] on input "a. Periodic access control reviews" at bounding box center [326, 137] width 0 height 8
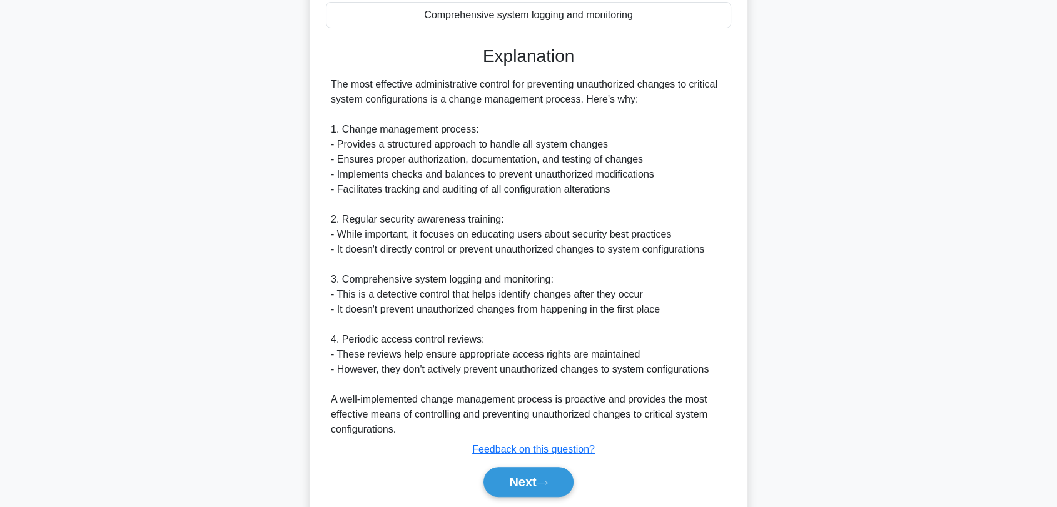
scroll to position [325, 0]
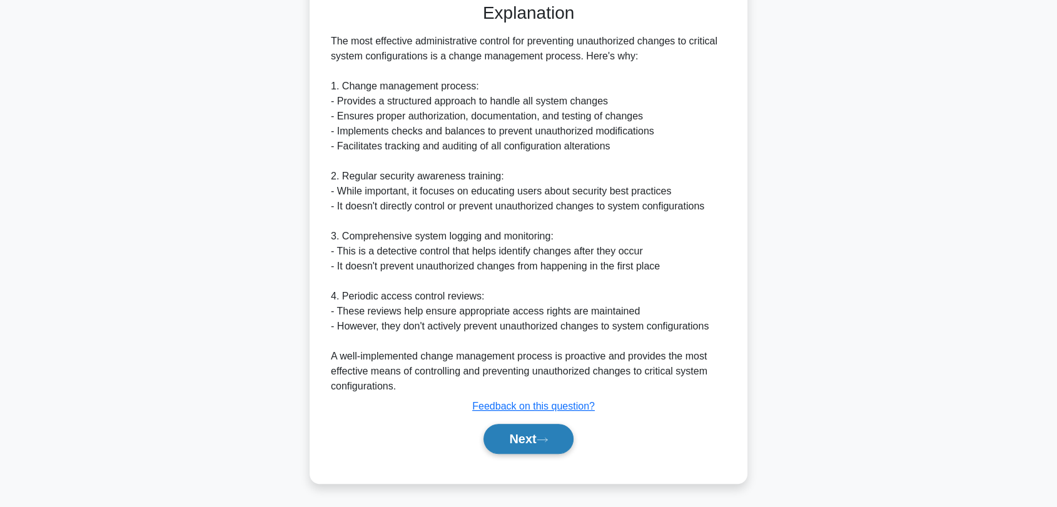
click at [556, 428] on button "Next" at bounding box center [527, 439] width 89 height 30
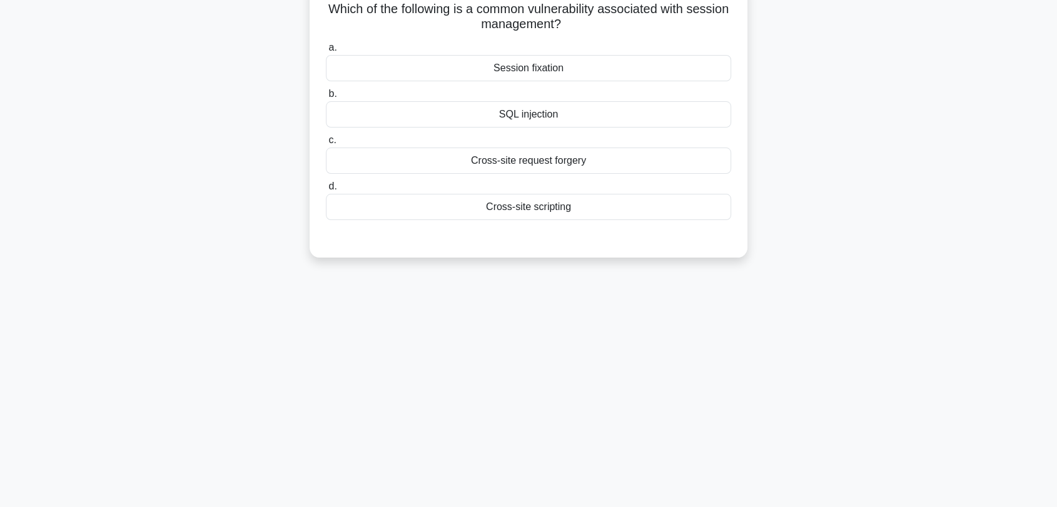
scroll to position [0, 0]
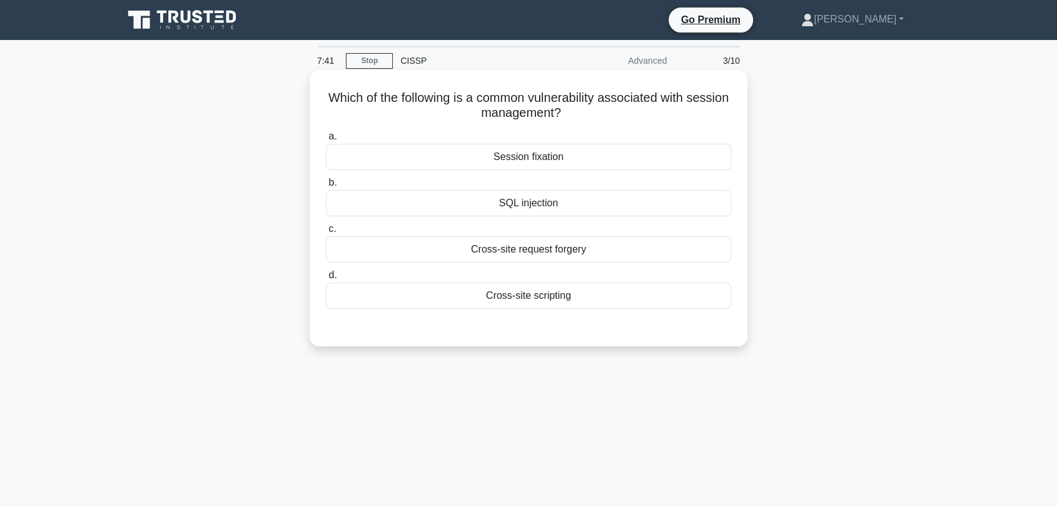
click at [586, 249] on div "Cross-site request forgery" at bounding box center [528, 249] width 405 height 26
click at [326, 233] on input "c. Cross-site request forgery" at bounding box center [326, 229] width 0 height 8
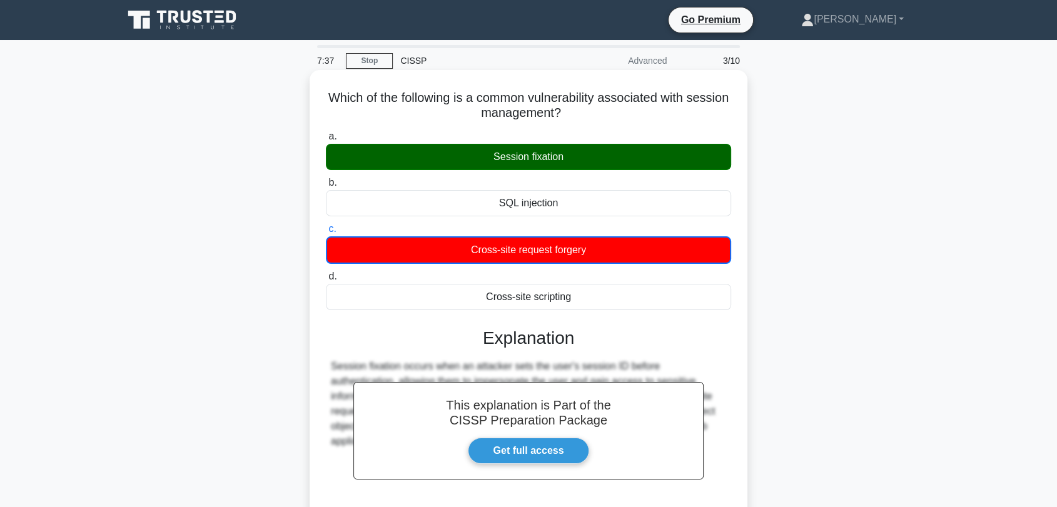
drag, startPoint x: 490, startPoint y: 158, endPoint x: 567, endPoint y: 158, distance: 77.5
click at [567, 158] on div "Session fixation" at bounding box center [528, 157] width 405 height 26
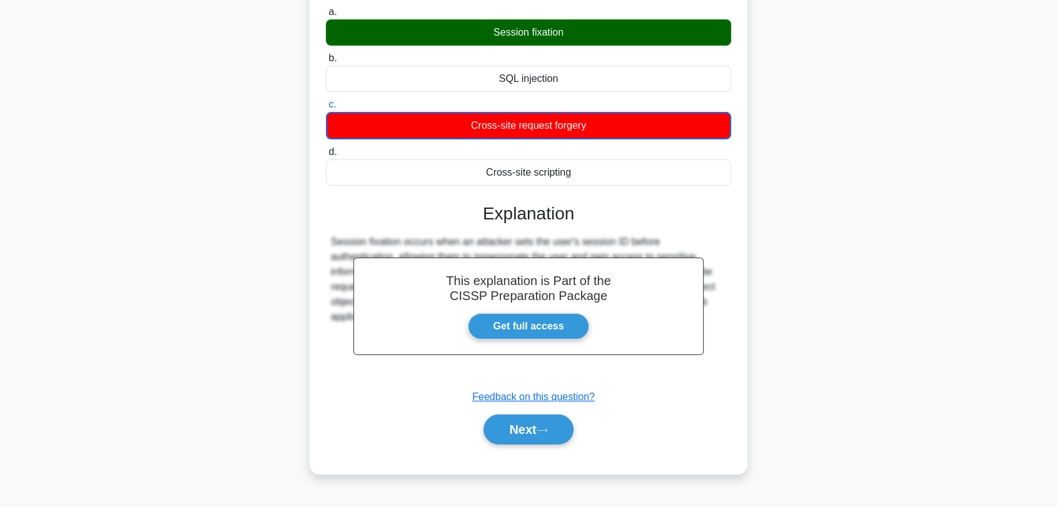
scroll to position [169, 0]
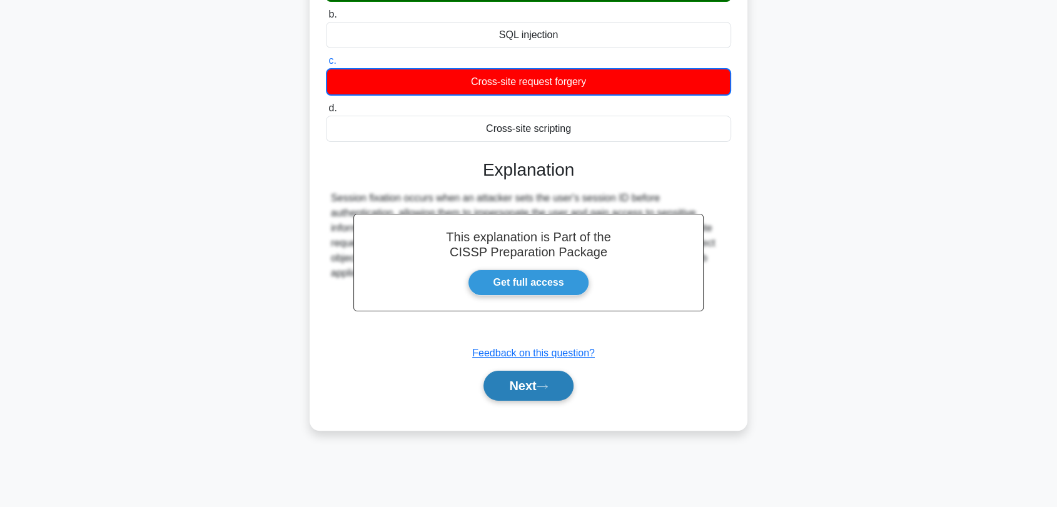
click at [556, 381] on button "Next" at bounding box center [527, 386] width 89 height 30
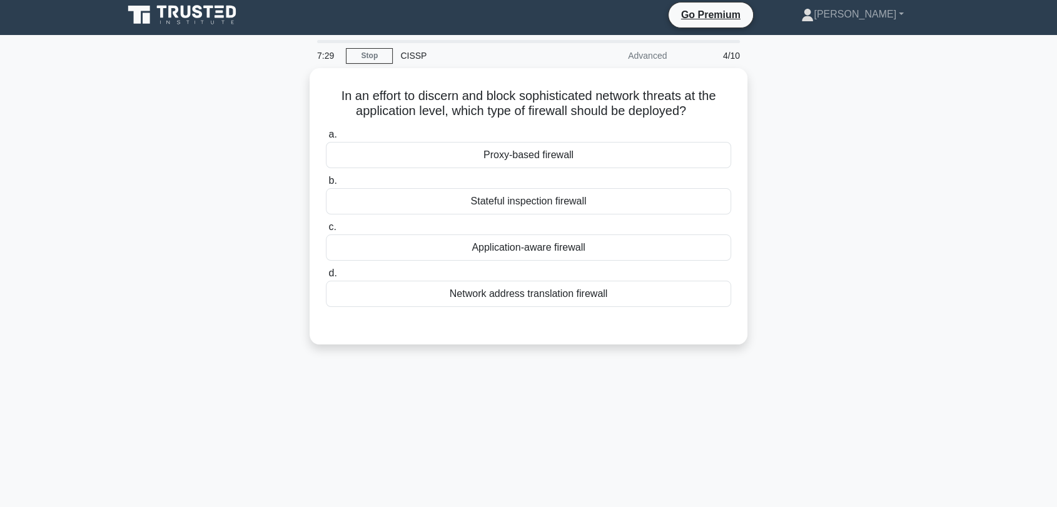
scroll to position [0, 0]
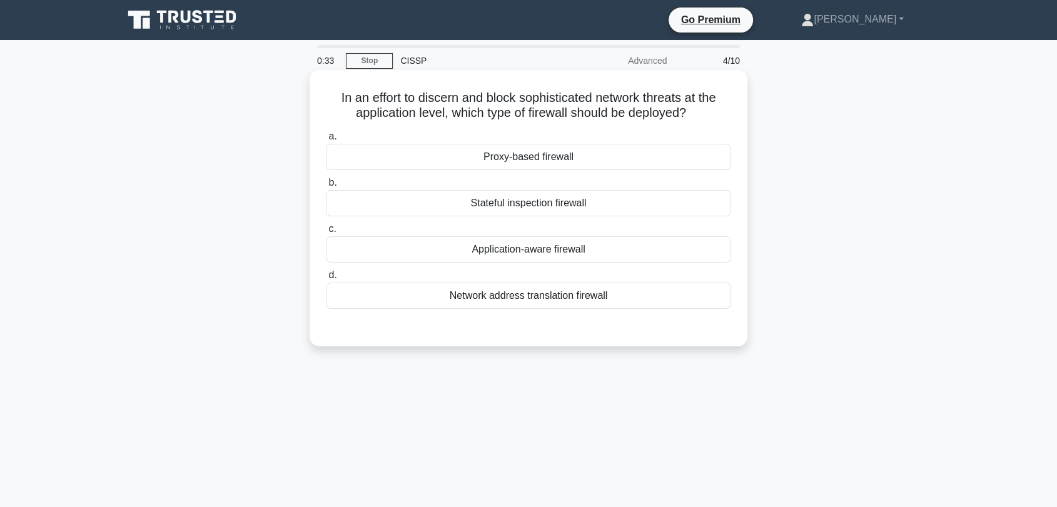
click at [529, 253] on div "Application-aware firewall" at bounding box center [528, 249] width 405 height 26
click at [326, 233] on input "c. Application-aware firewall" at bounding box center [326, 229] width 0 height 8
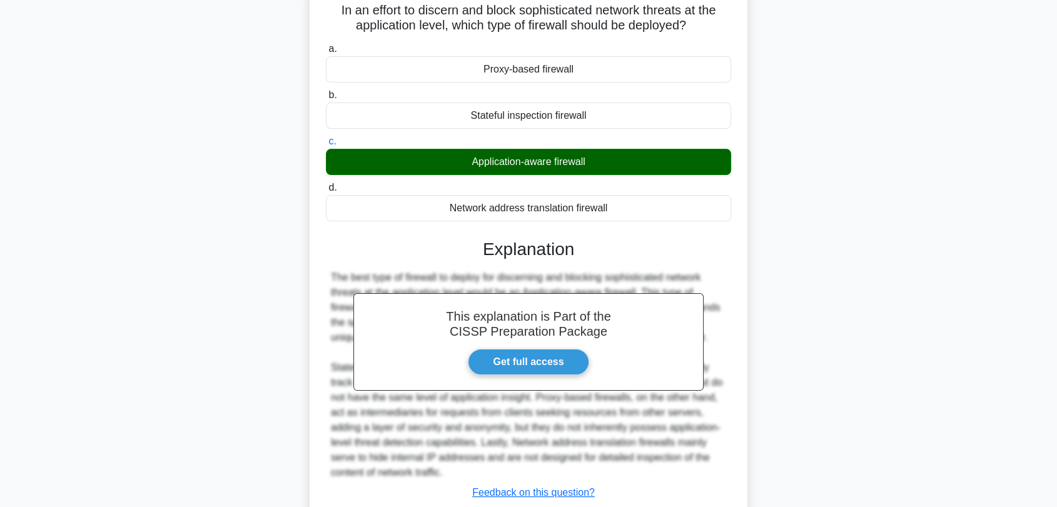
scroll to position [174, 0]
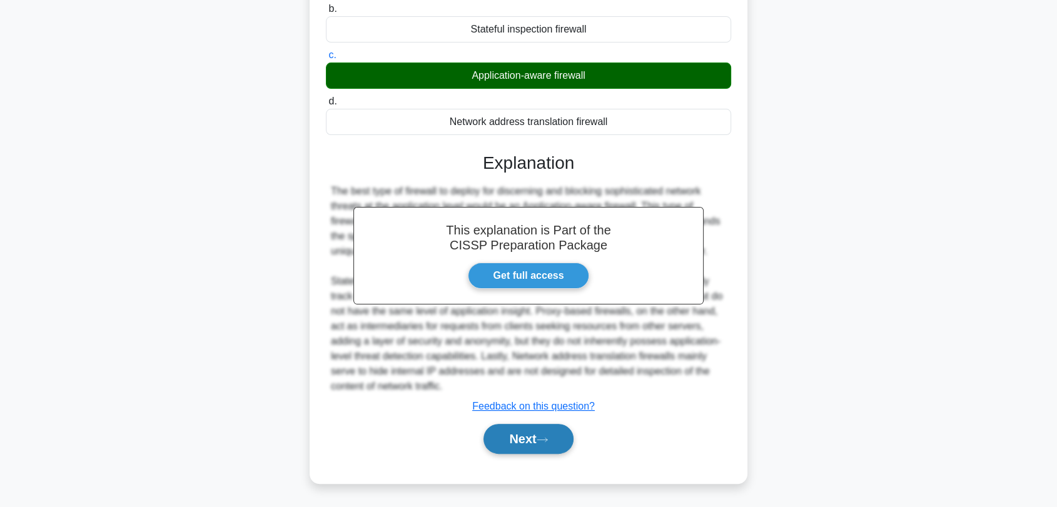
click at [515, 434] on button "Next" at bounding box center [527, 439] width 89 height 30
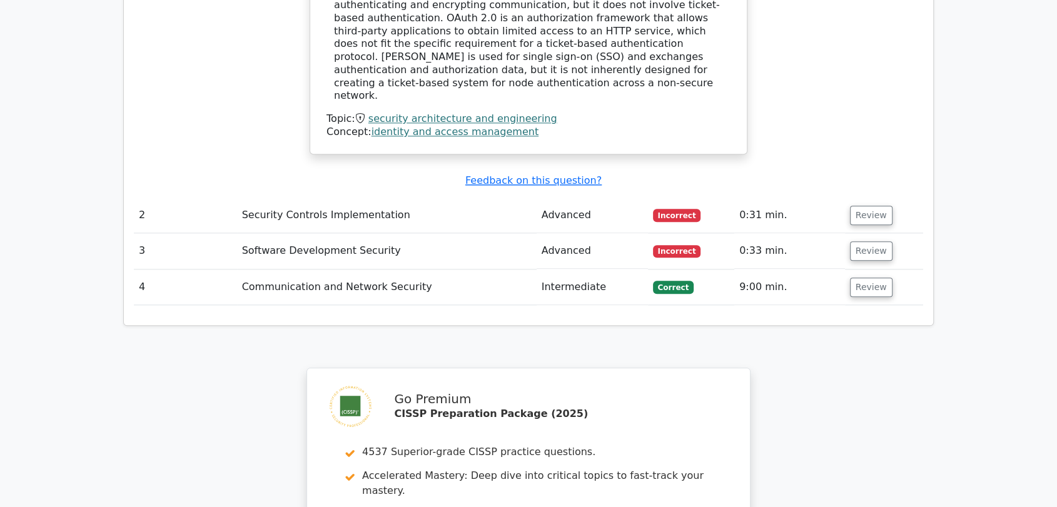
scroll to position [1697, 0]
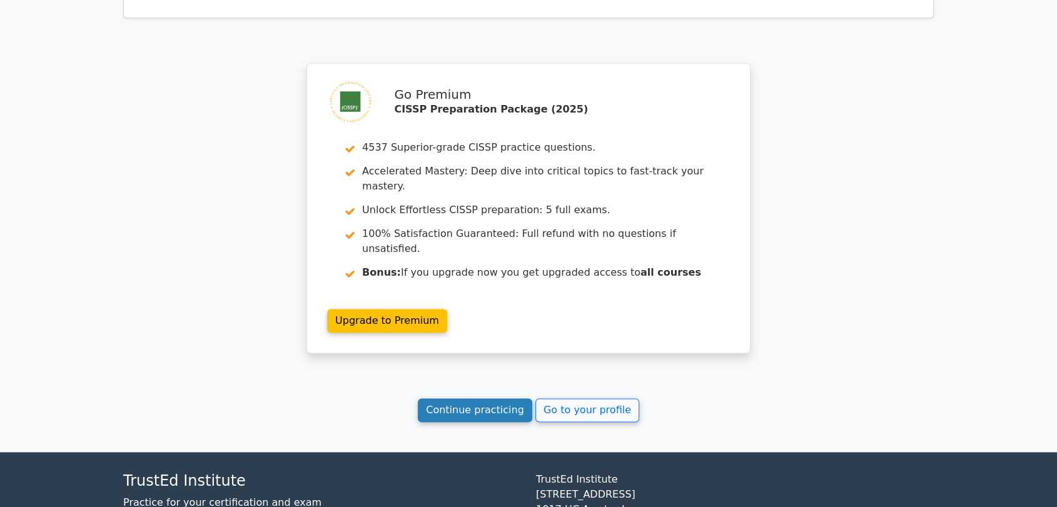
click at [504, 398] on link "Continue practicing" at bounding box center [475, 410] width 114 height 24
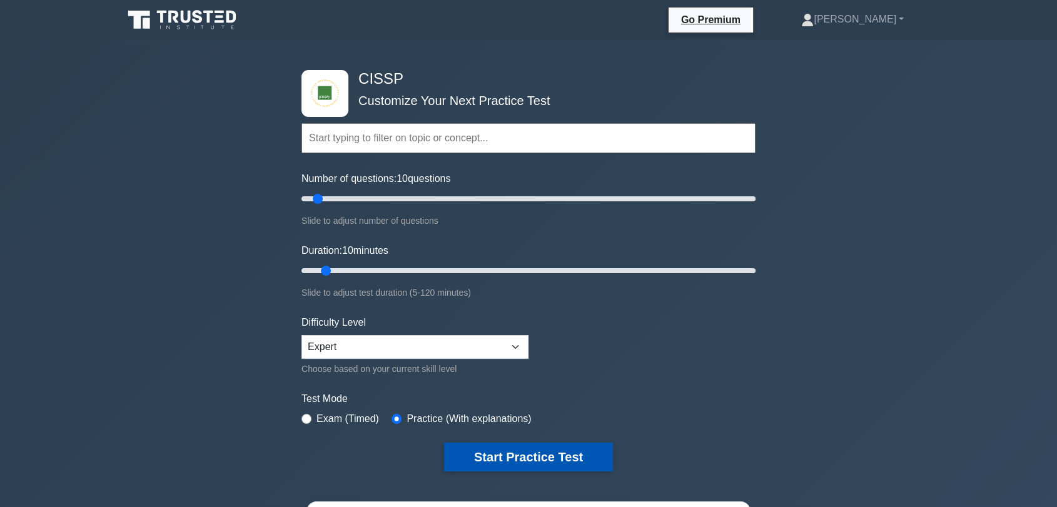
click at [500, 447] on button "Start Practice Test" at bounding box center [528, 457] width 169 height 29
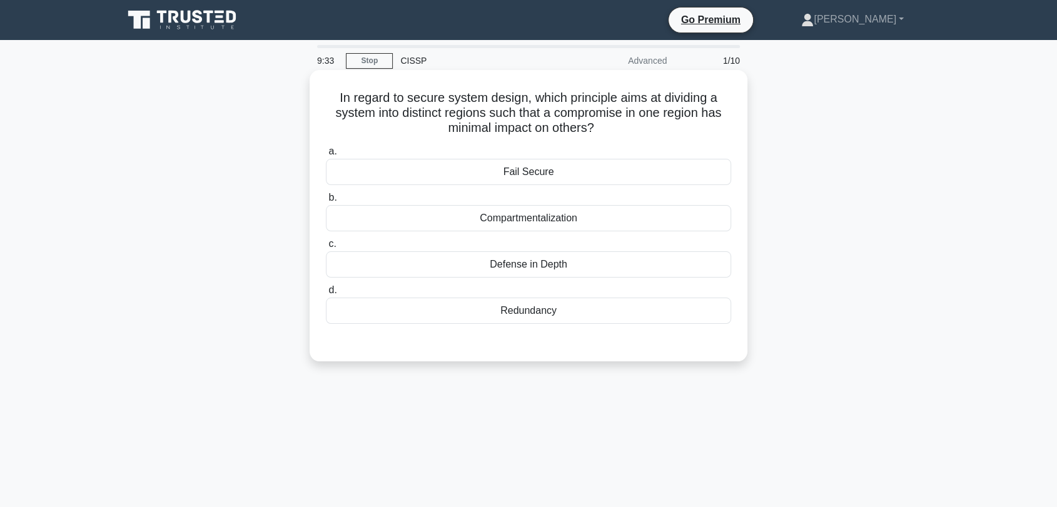
click at [552, 171] on div "Fail Secure" at bounding box center [528, 172] width 405 height 26
click at [326, 156] on input "a. Fail Secure" at bounding box center [326, 152] width 0 height 8
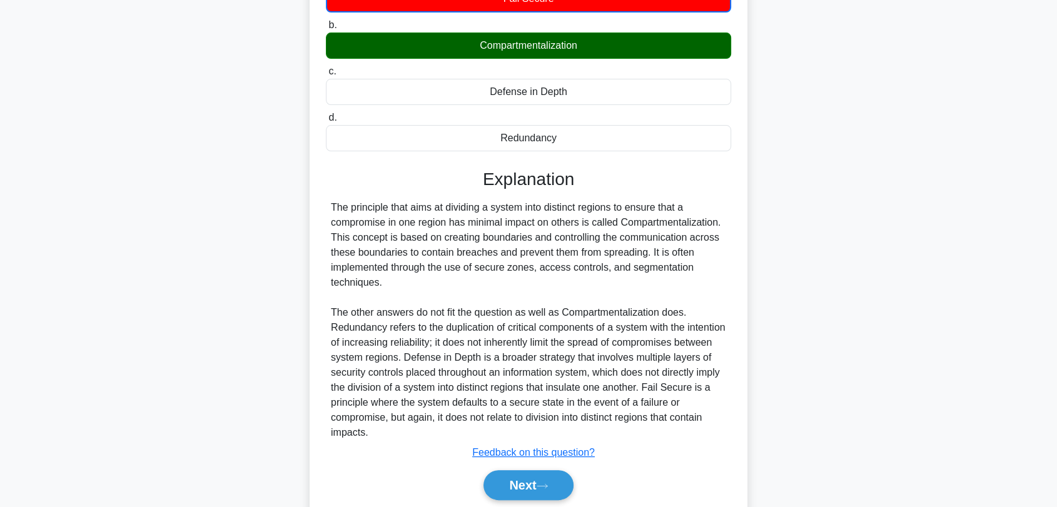
scroll to position [208, 0]
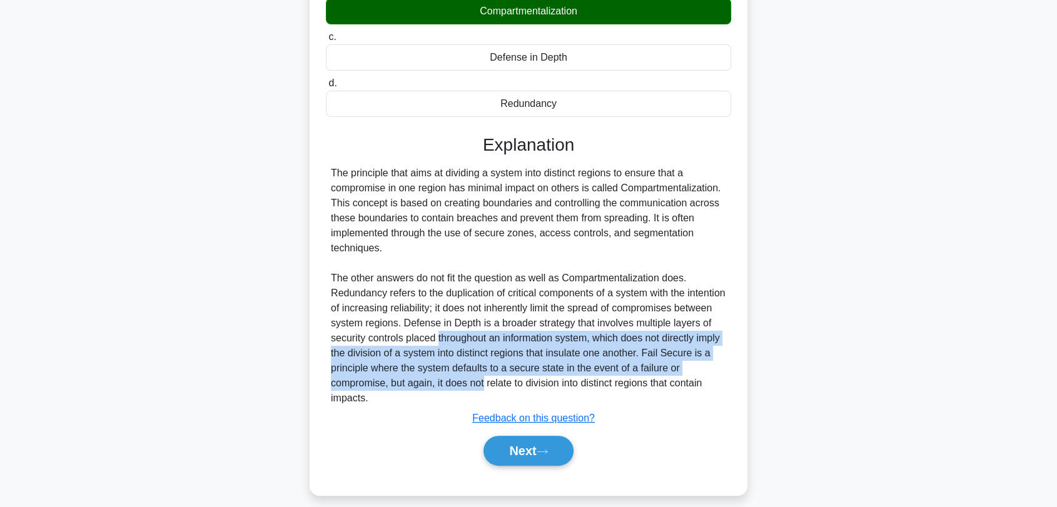
drag, startPoint x: 476, startPoint y: 331, endPoint x: 496, endPoint y: 385, distance: 57.2
click at [496, 385] on div "The principle that aims at dividing a system into distinct regions to ensure th…" at bounding box center [528, 286] width 395 height 240
click at [511, 451] on button "Next" at bounding box center [527, 451] width 89 height 30
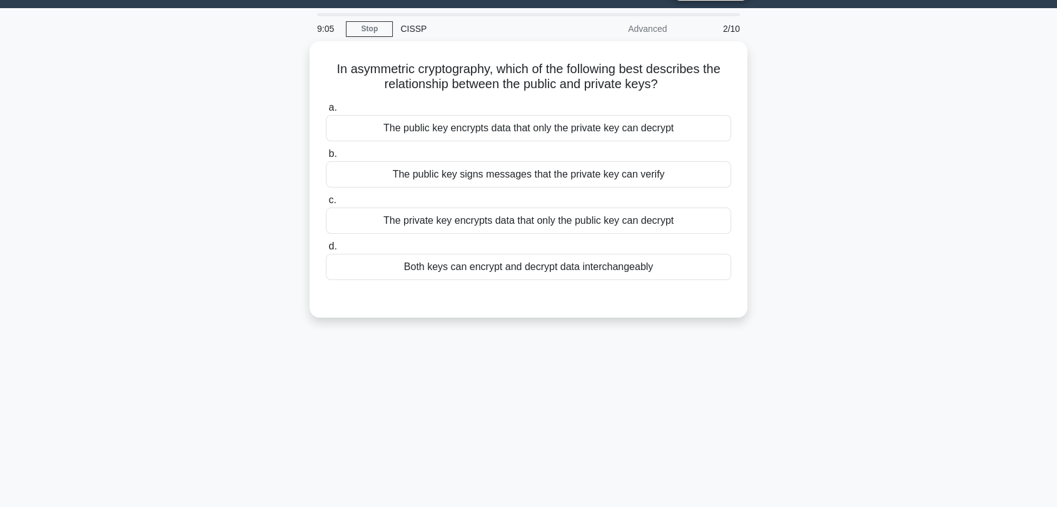
scroll to position [30, 0]
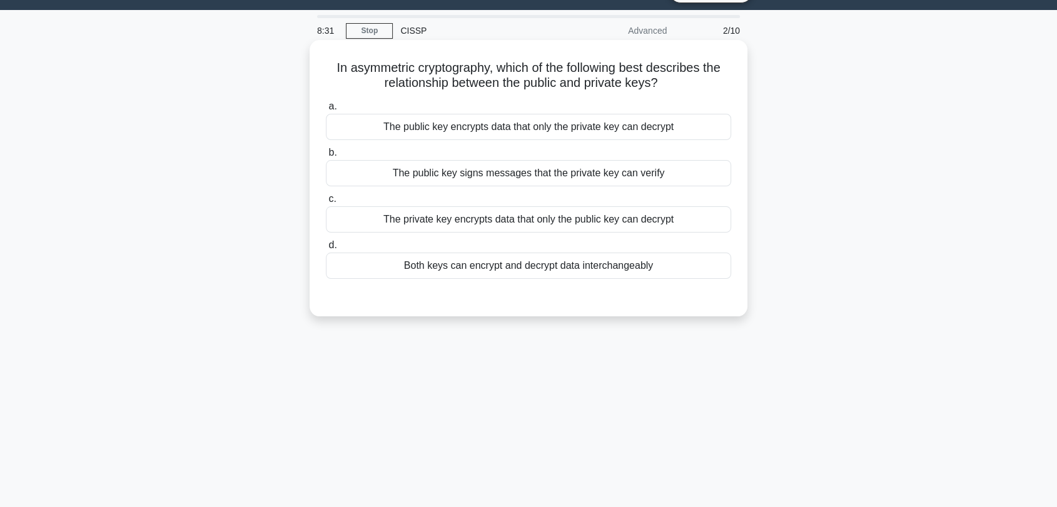
click at [487, 133] on div "The public key encrypts data that only the private key can decrypt" at bounding box center [528, 127] width 405 height 26
click at [326, 111] on input "a. The public key encrypts data that only the private key can decrypt" at bounding box center [326, 107] width 0 height 8
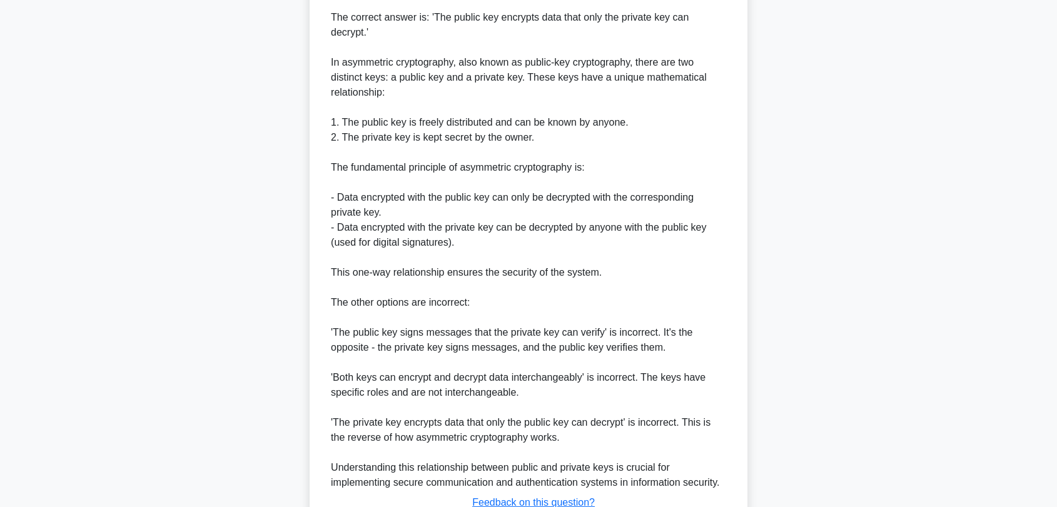
scroll to position [429, 0]
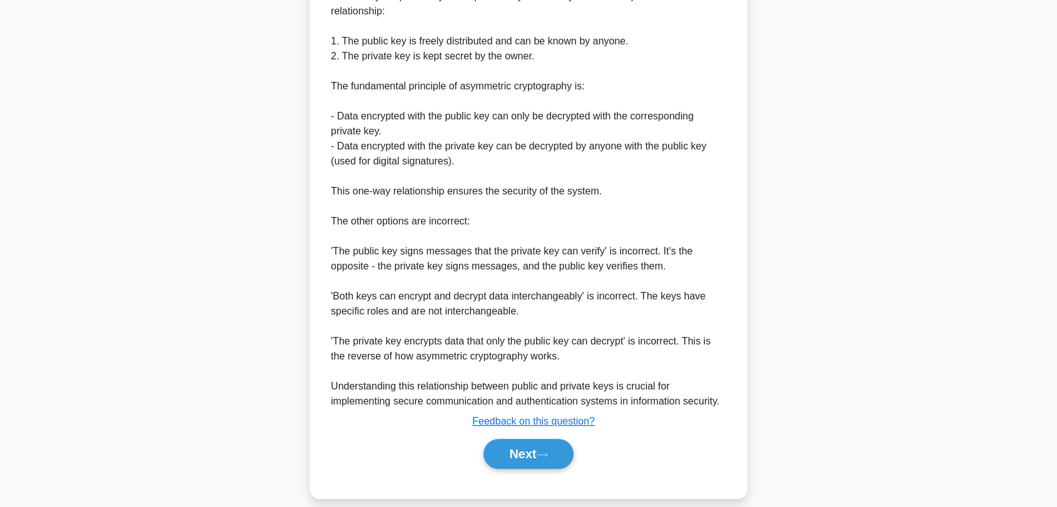
click at [535, 460] on div "a. The public key encrypts data that only the private key can decrypt b. The pu…" at bounding box center [529, 90] width 408 height 787
click at [539, 440] on button "Next" at bounding box center [527, 454] width 89 height 30
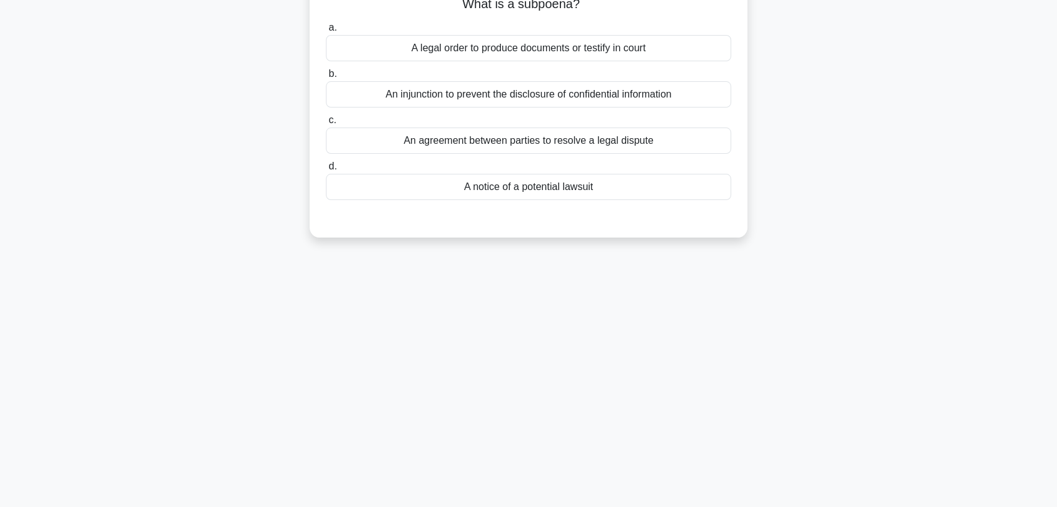
scroll to position [0, 0]
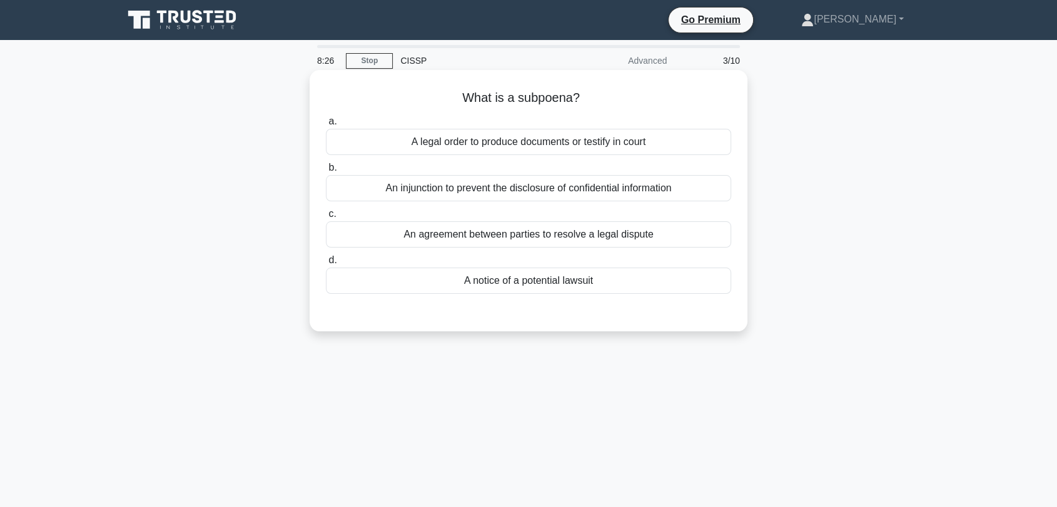
click at [537, 97] on h5 "What is a subpoena? .spinner_0XTQ{transform-origin:center;animation:spinner_y6G…" at bounding box center [529, 98] width 408 height 16
drag, startPoint x: 550, startPoint y: 99, endPoint x: 489, endPoint y: 139, distance: 73.5
click at [489, 139] on div "A legal order to produce documents or testify in court" at bounding box center [528, 142] width 405 height 26
click at [390, 139] on div "A legal order to produce documents or testify in court" at bounding box center [528, 142] width 405 height 26
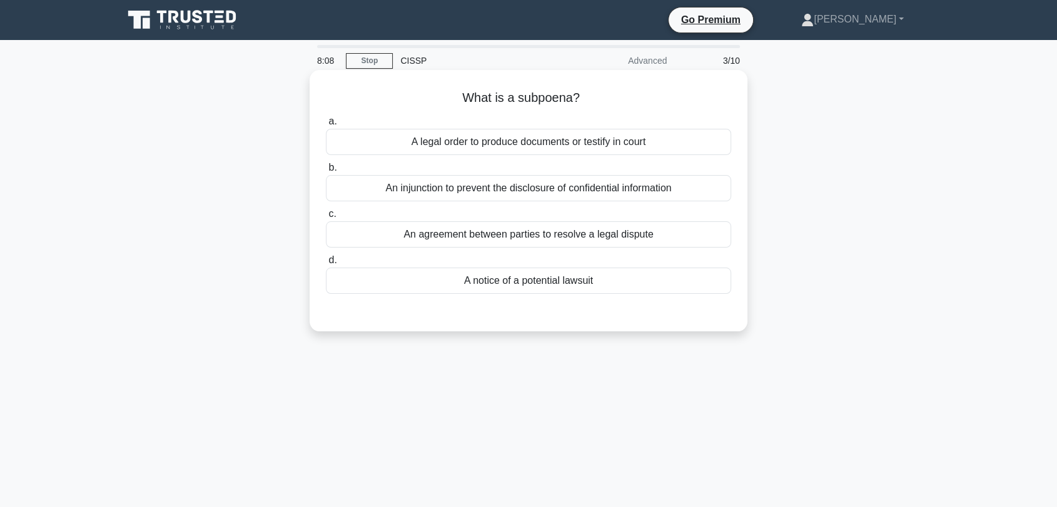
click at [326, 126] on input "a. A legal order to produce documents or testify in court" at bounding box center [326, 122] width 0 height 8
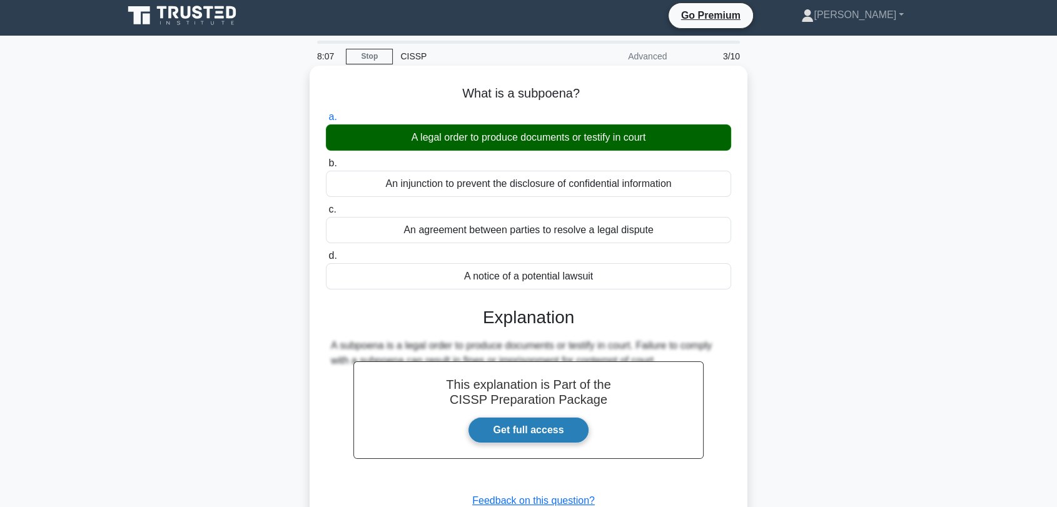
scroll to position [169, 0]
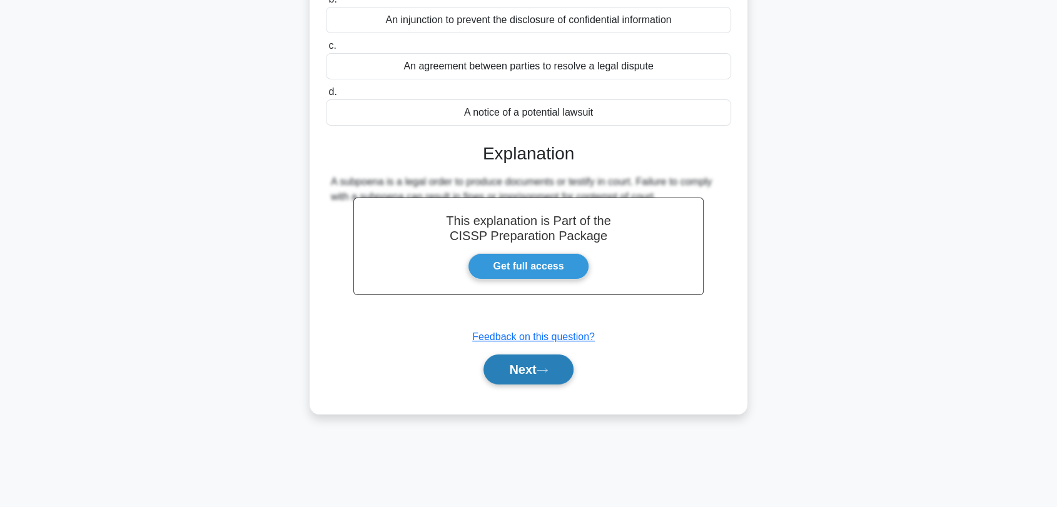
click at [522, 371] on button "Next" at bounding box center [527, 370] width 89 height 30
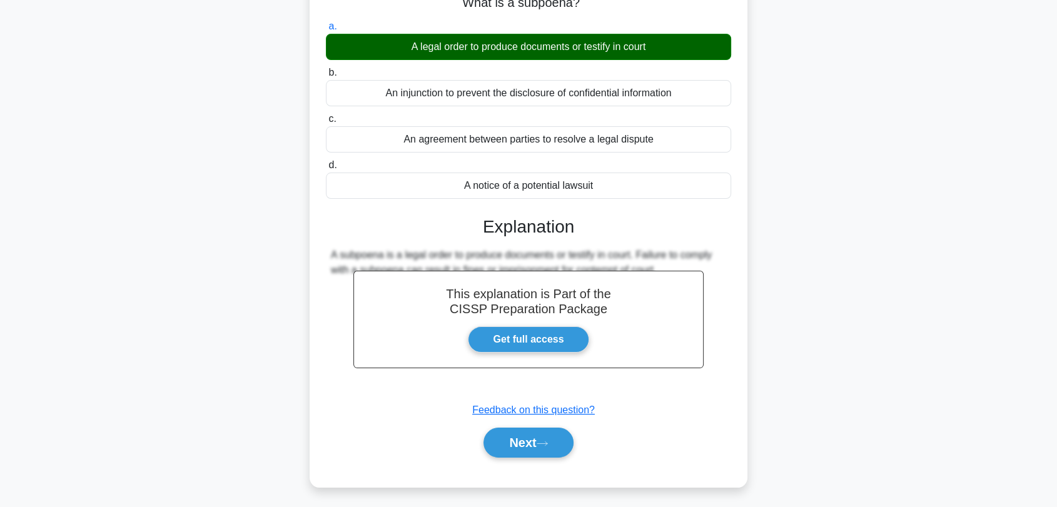
scroll to position [0, 0]
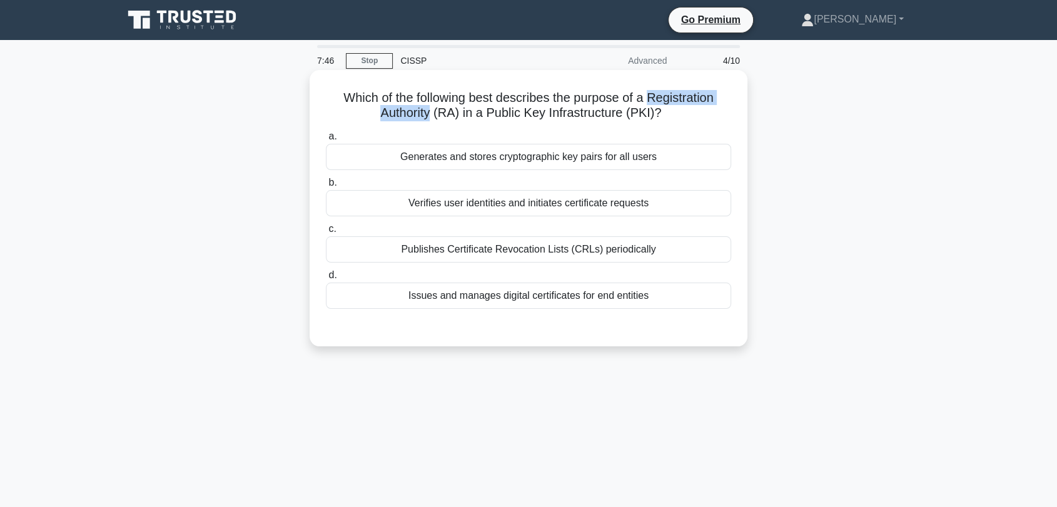
drag, startPoint x: 652, startPoint y: 94, endPoint x: 431, endPoint y: 110, distance: 221.3
click at [431, 110] on h5 "Which of the following best describes the purpose of a Registration Authority (…" at bounding box center [529, 105] width 408 height 31
click at [445, 204] on div "Verifies user identities and initiates certificate requests" at bounding box center [528, 203] width 405 height 26
click at [326, 187] on input "b. Verifies user identities and initiates certificate requests" at bounding box center [326, 183] width 0 height 8
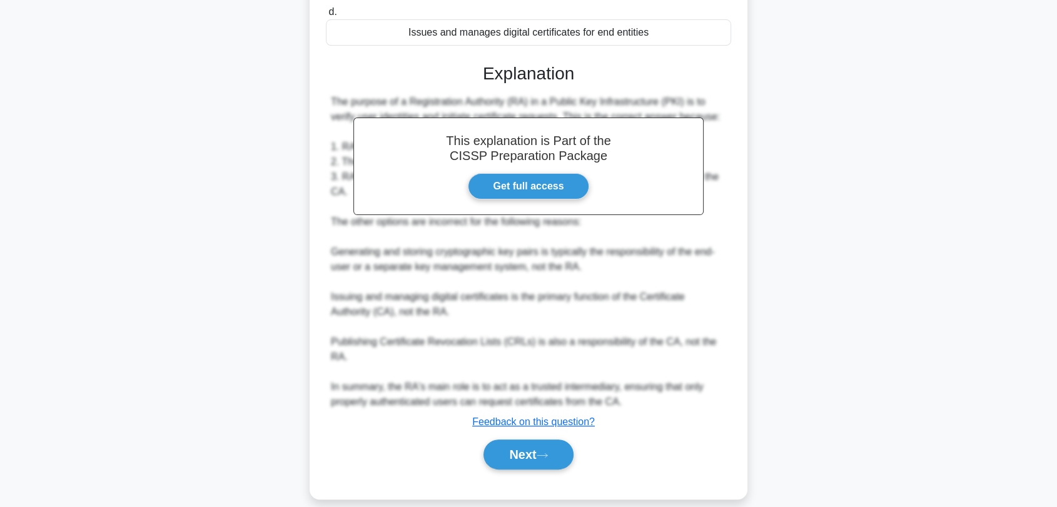
scroll to position [264, 0]
click at [537, 439] on button "Next" at bounding box center [527, 454] width 89 height 30
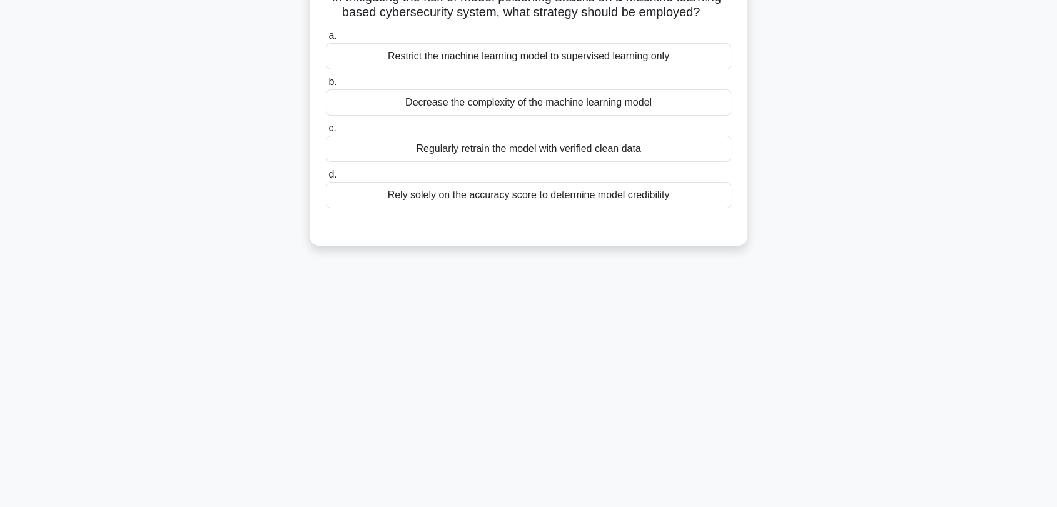
scroll to position [0, 0]
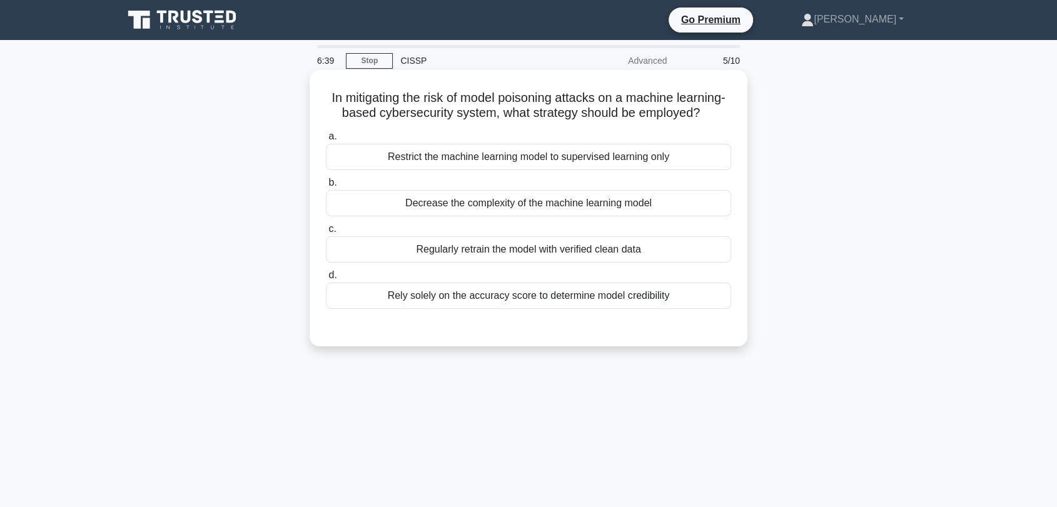
click at [548, 263] on div "Regularly retrain the model with verified clean data" at bounding box center [528, 249] width 405 height 26
click at [326, 233] on input "c. Regularly retrain the model with verified clean data" at bounding box center [326, 229] width 0 height 8
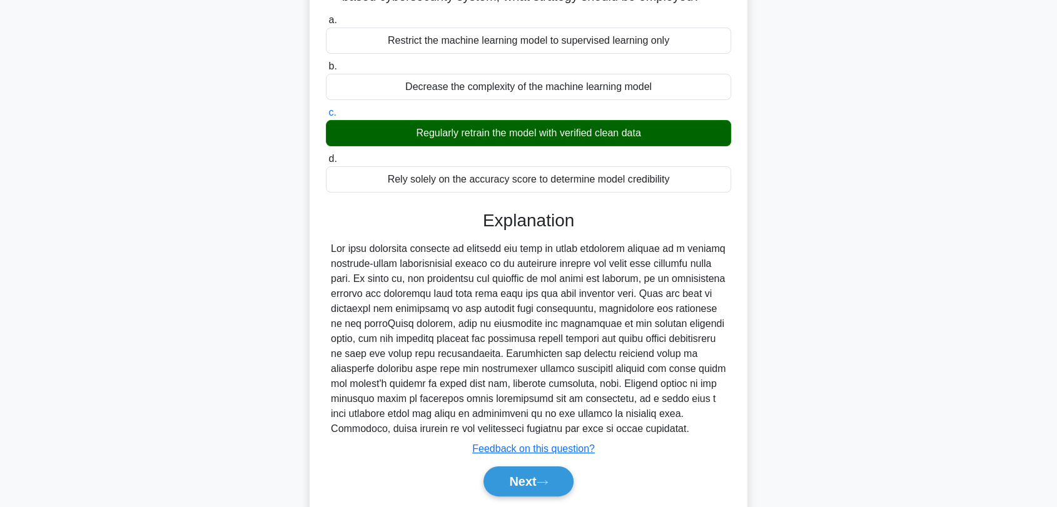
scroll to position [174, 0]
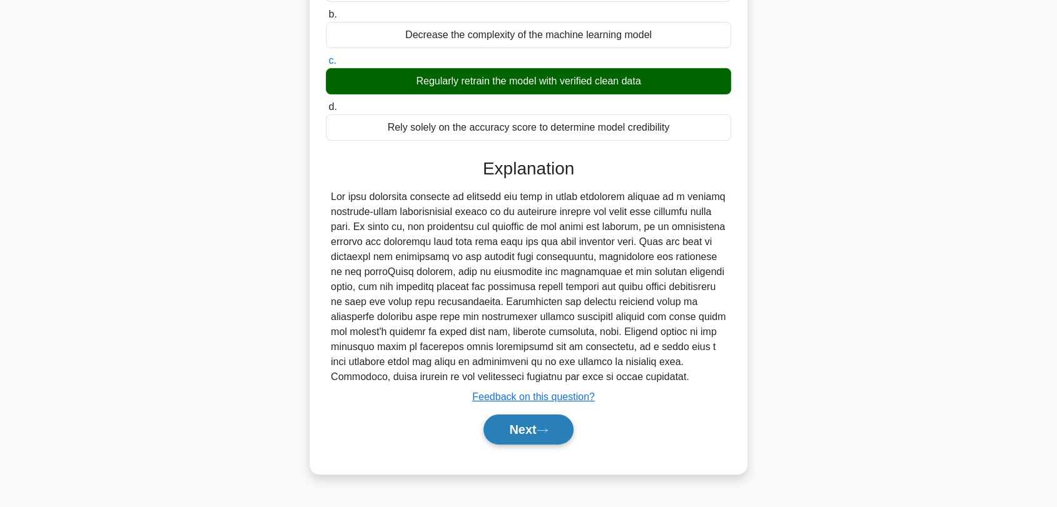
click at [503, 444] on button "Next" at bounding box center [527, 430] width 89 height 30
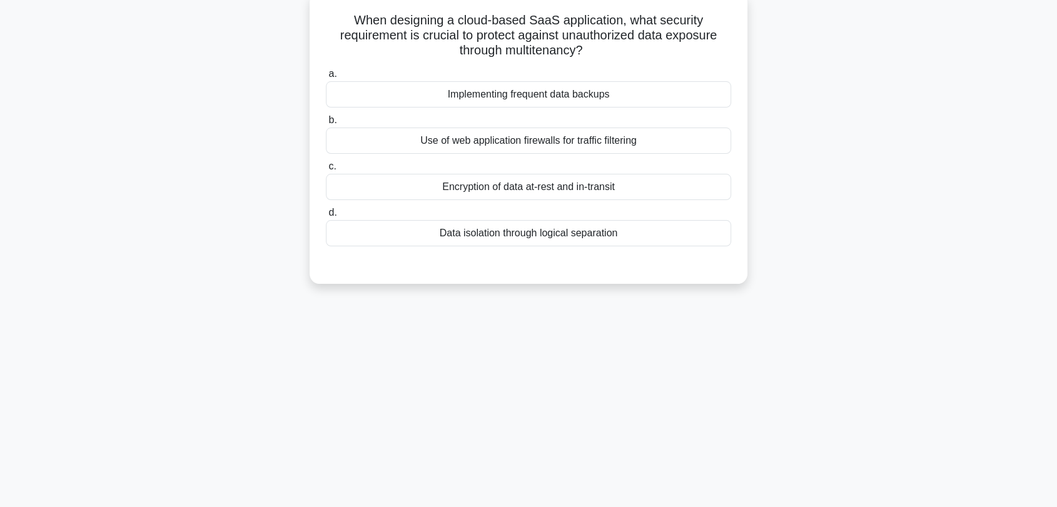
scroll to position [0, 0]
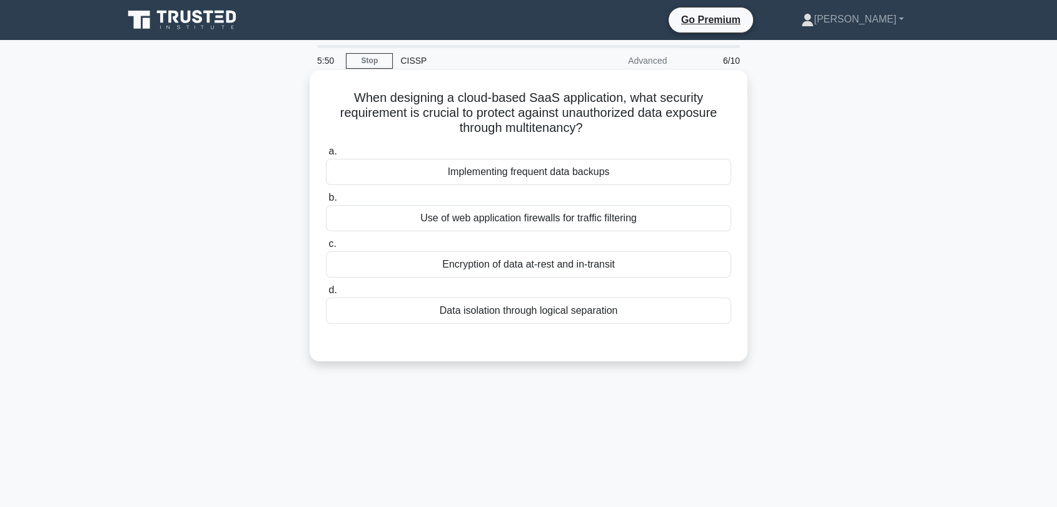
click at [464, 263] on div "Encryption of data at-rest and in-transit" at bounding box center [528, 264] width 405 height 26
click at [326, 248] on input "c. Encryption of data at-rest and in-transit" at bounding box center [326, 244] width 0 height 8
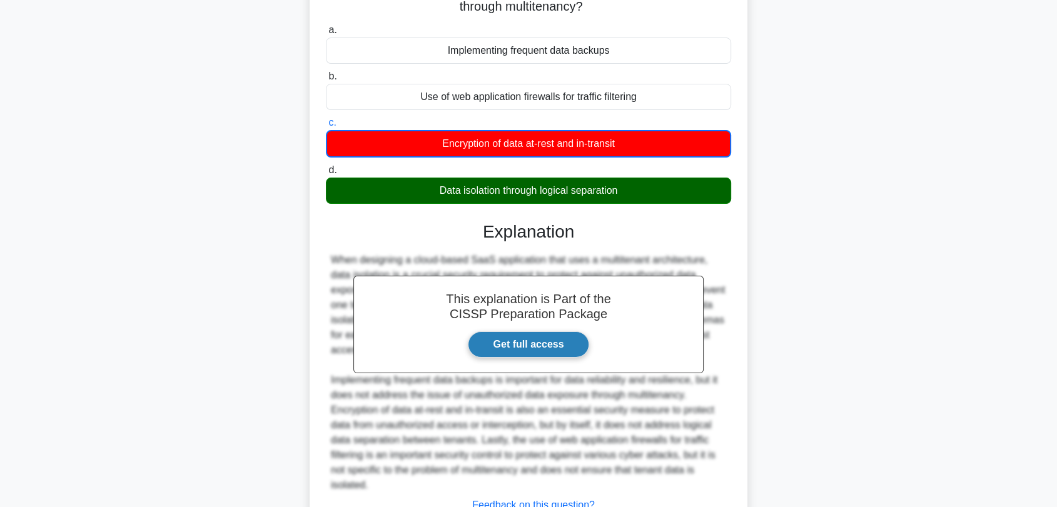
scroll to position [208, 0]
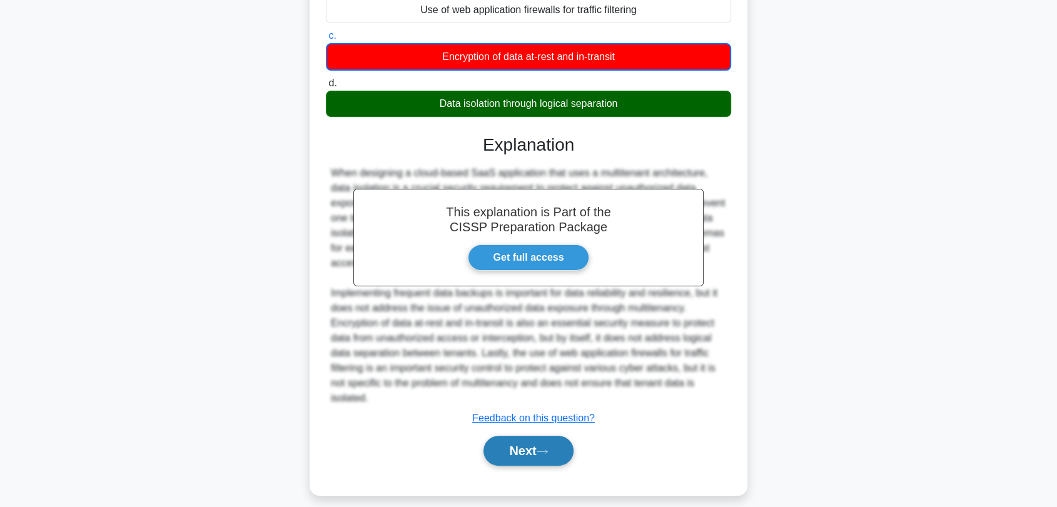
click at [513, 451] on button "Next" at bounding box center [527, 451] width 89 height 30
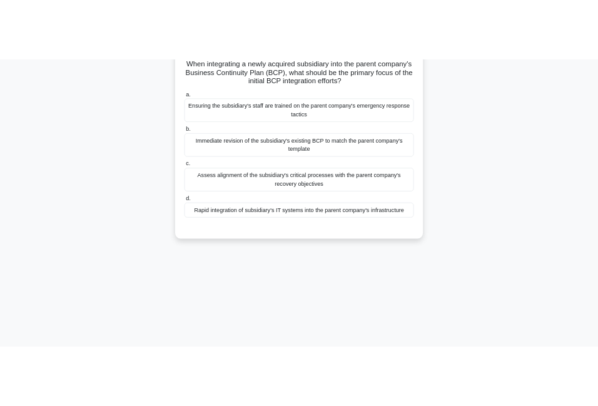
scroll to position [0, 0]
